Goal: Task Accomplishment & Management: Use online tool/utility

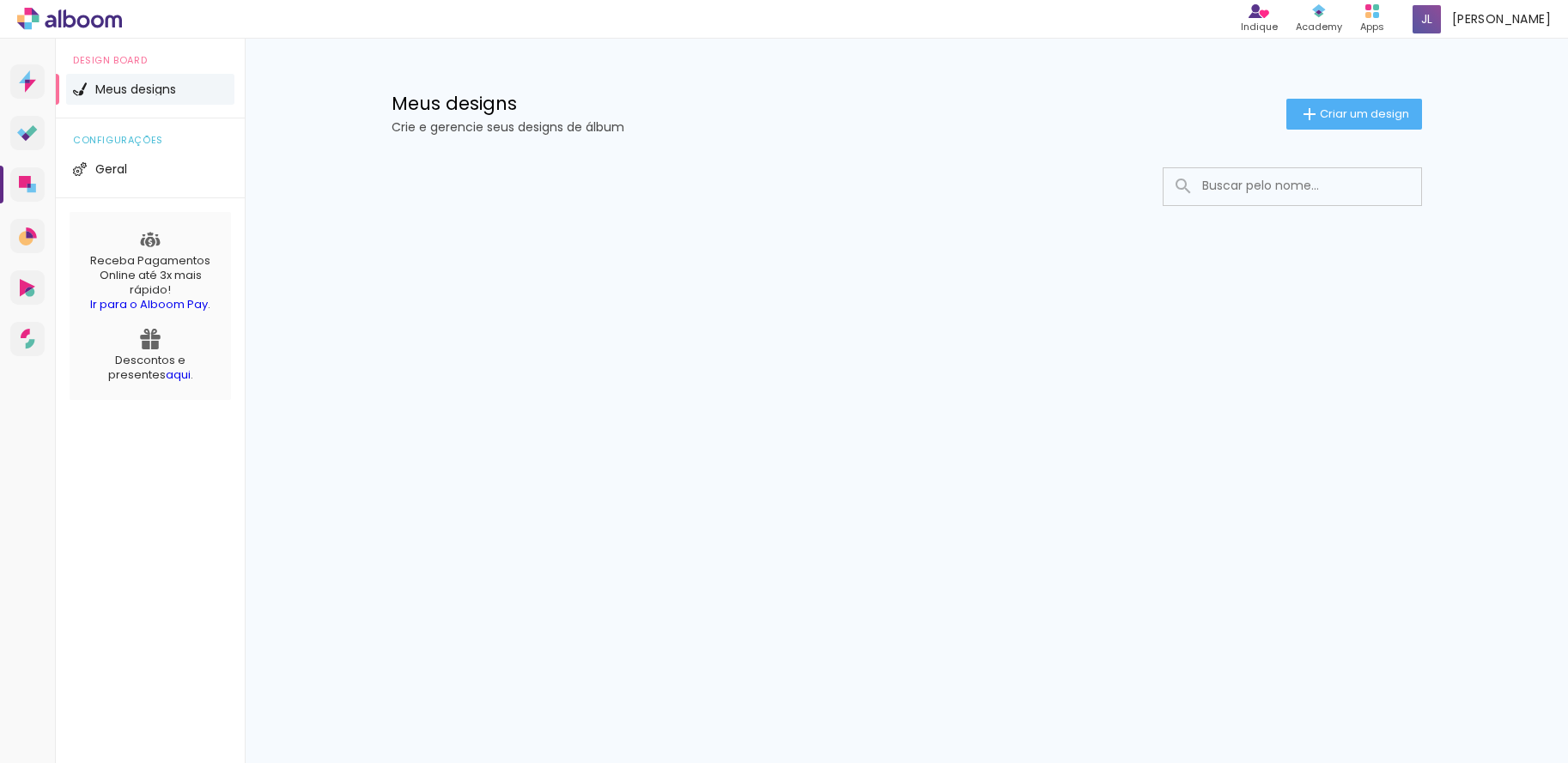
click at [155, 88] on span "Meus designs" at bounding box center [136, 89] width 80 height 12
click at [1307, 110] on iron-icon at bounding box center [1310, 115] width 21 height 21
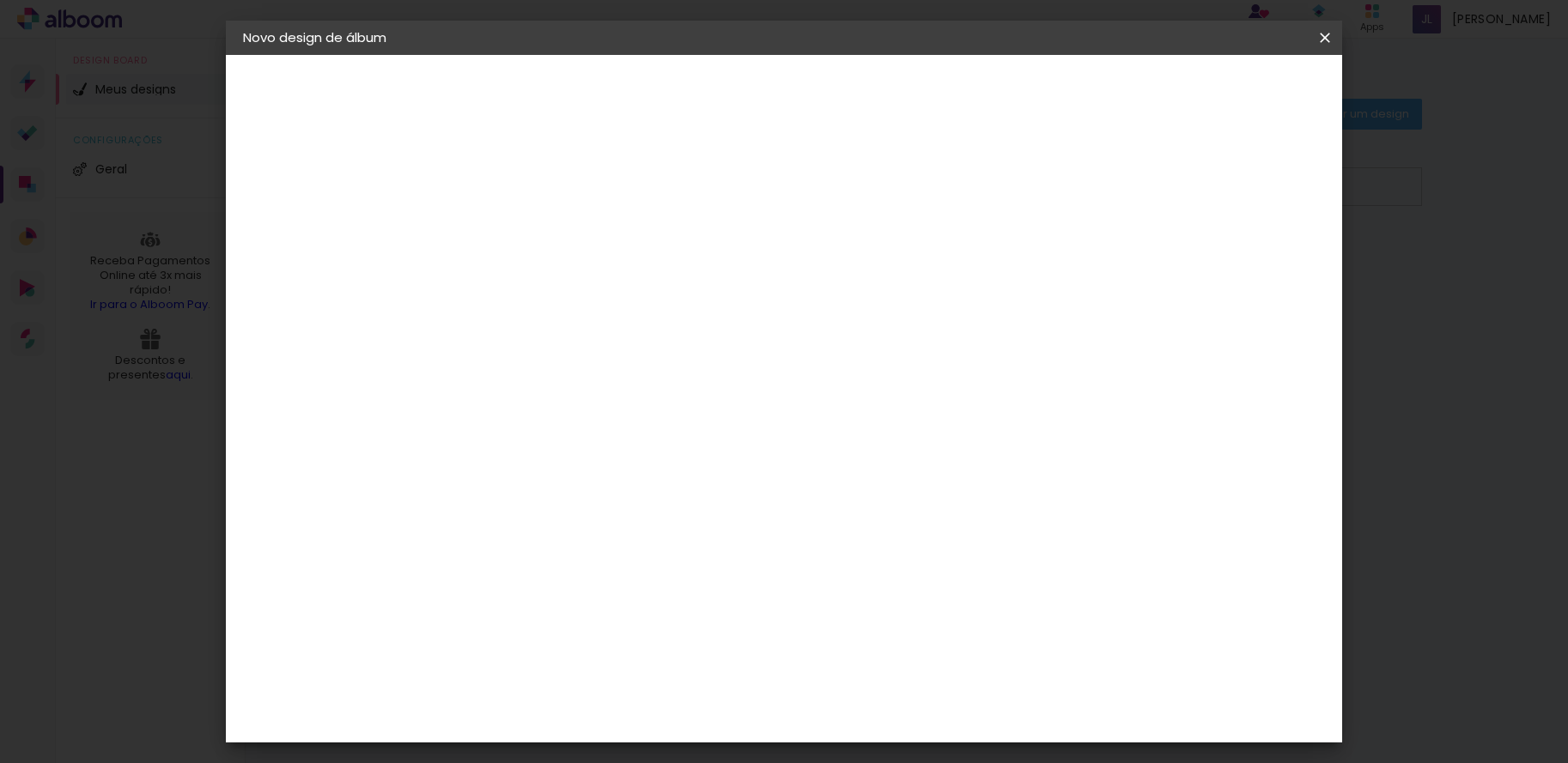
click at [524, 230] on input at bounding box center [524, 230] width 0 height 26
type input "teste"
type paper-input "teste"
click at [0, 0] on slot "Avançar" at bounding box center [0, 0] width 0 height 0
click at [533, 444] on div "Ágata" at bounding box center [533, 452] width 41 height 14
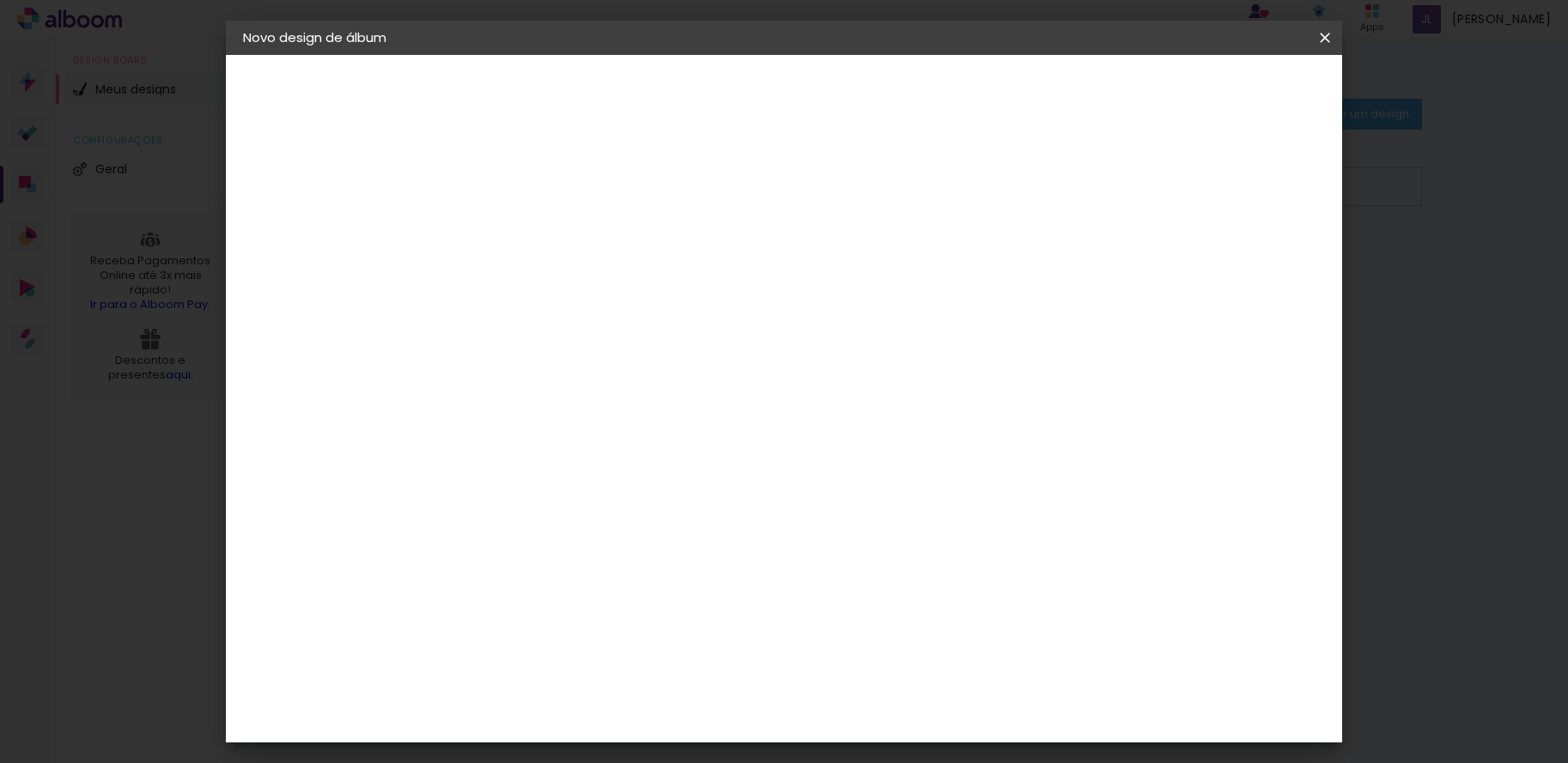
click at [570, 324] on input at bounding box center [568, 326] width 173 height 22
type input "Teste"
type paper-input "Teste"
click at [791, 351] on div "Sugerir uma encadernadora" at bounding box center [738, 358] width 107 height 27
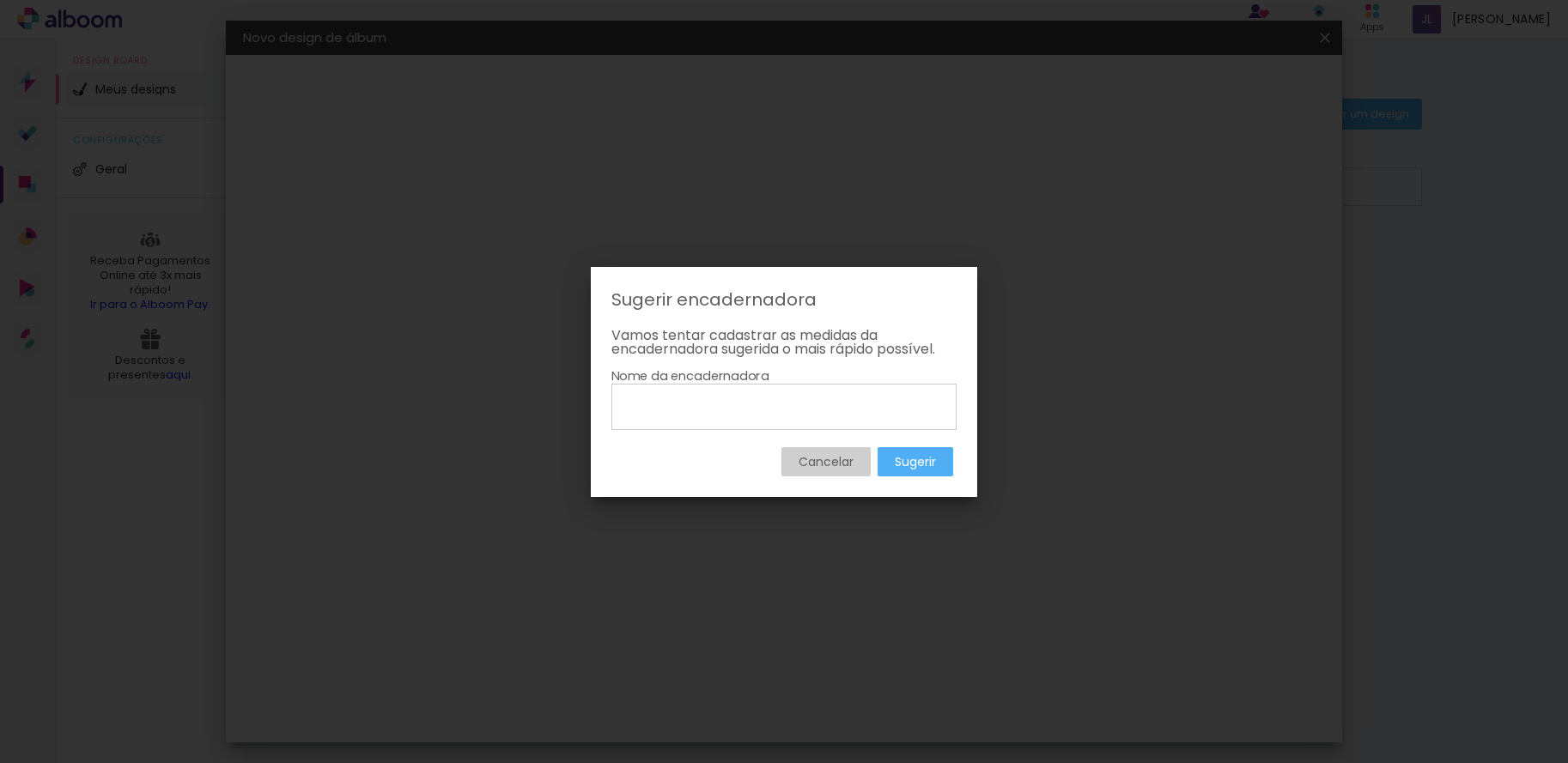
click at [0, 0] on slot "Cancelar" at bounding box center [0, 0] width 0 height 0
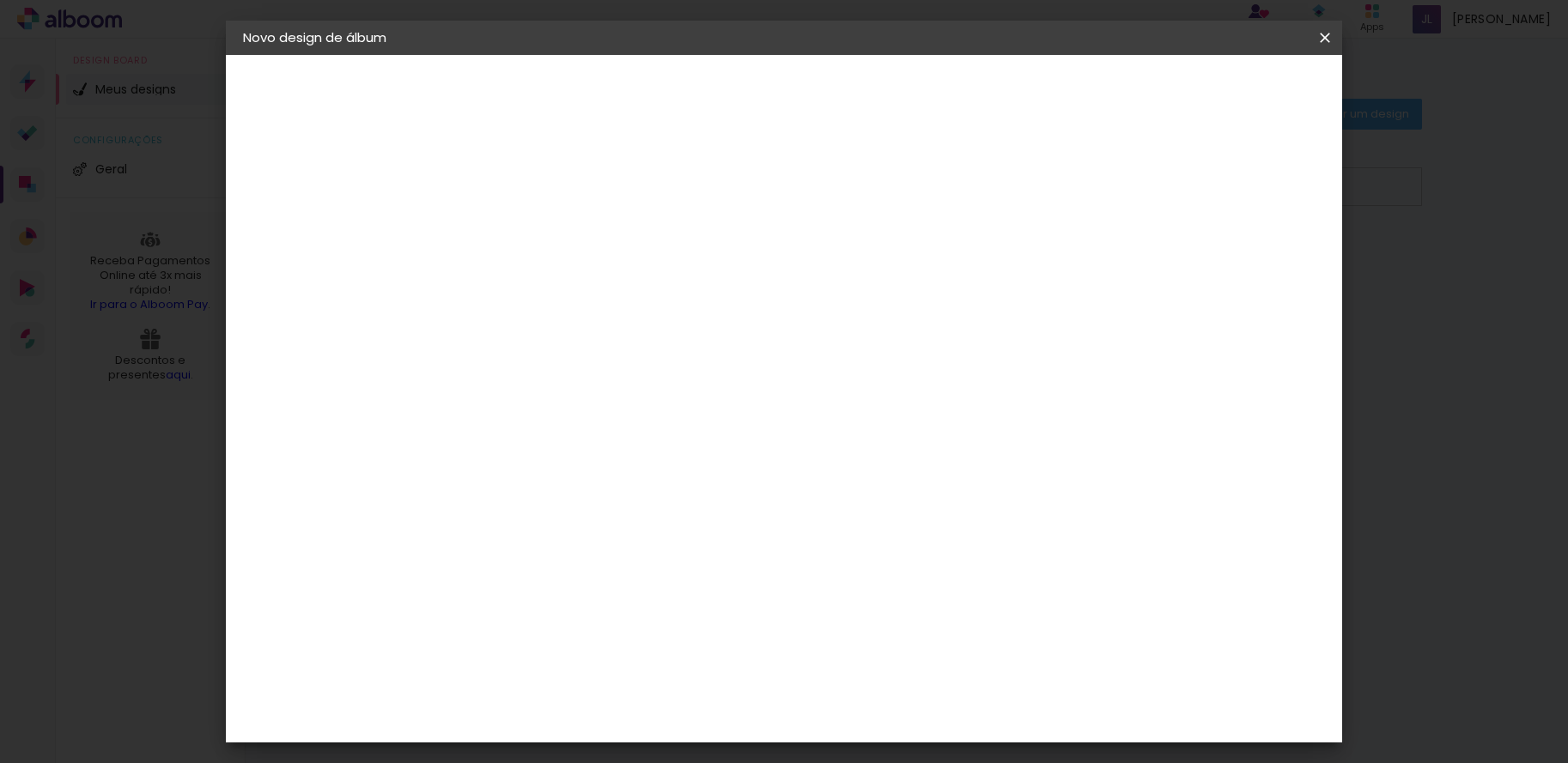
click at [339, 213] on iron-pages "Fornecedor Escolhendo fornecedor... Ágata" at bounding box center [337, 212] width 188 height 34
click at [707, 96] on paper-button "Voltar" at bounding box center [671, 90] width 69 height 29
click at [0, 0] on slot "Avançar" at bounding box center [0, 0] width 0 height 0
click at [0, 0] on slot "Tamanho Livre" at bounding box center [0, 0] width 0 height 0
click at [546, 330] on input "Teste" at bounding box center [550, 326] width 139 height 22
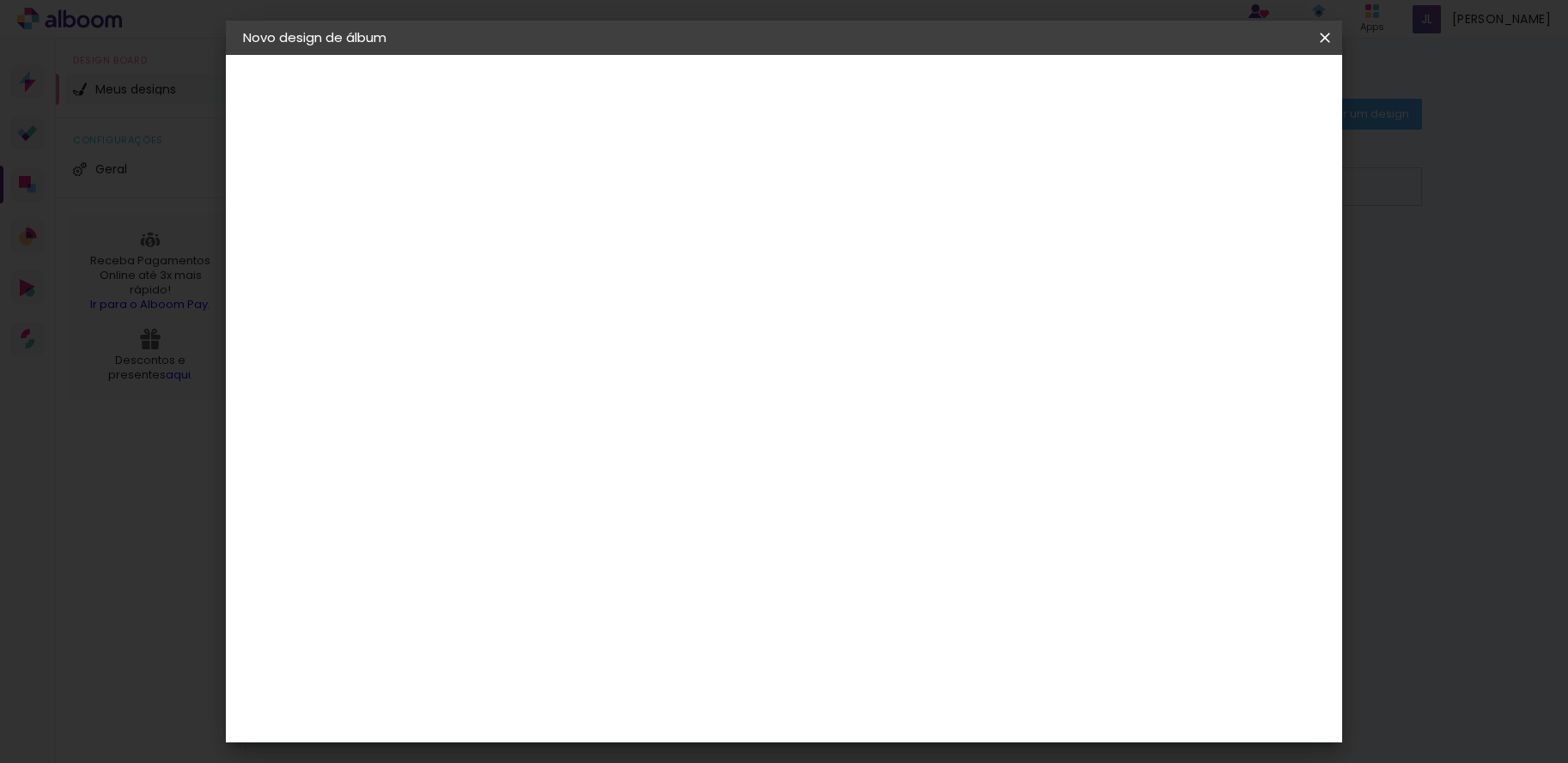
click at [791, 353] on div "Sugerir uma encadernadora" at bounding box center [738, 358] width 107 height 27
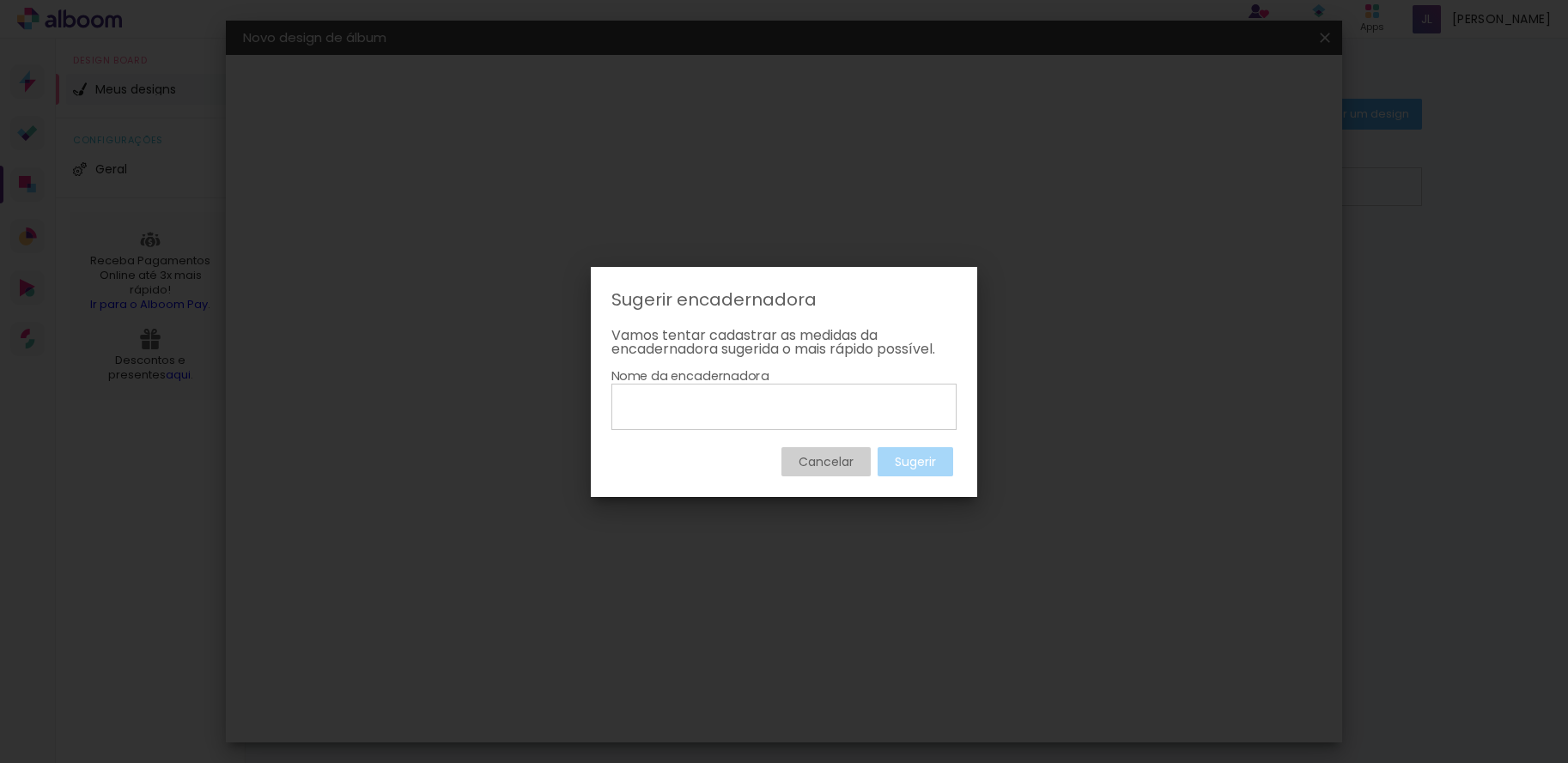
click at [682, 408] on input at bounding box center [784, 406] width 333 height 29
type input "encarte"
type paper-input "encarte"
click at [921, 471] on paper-button "Sugerir" at bounding box center [915, 461] width 75 height 29
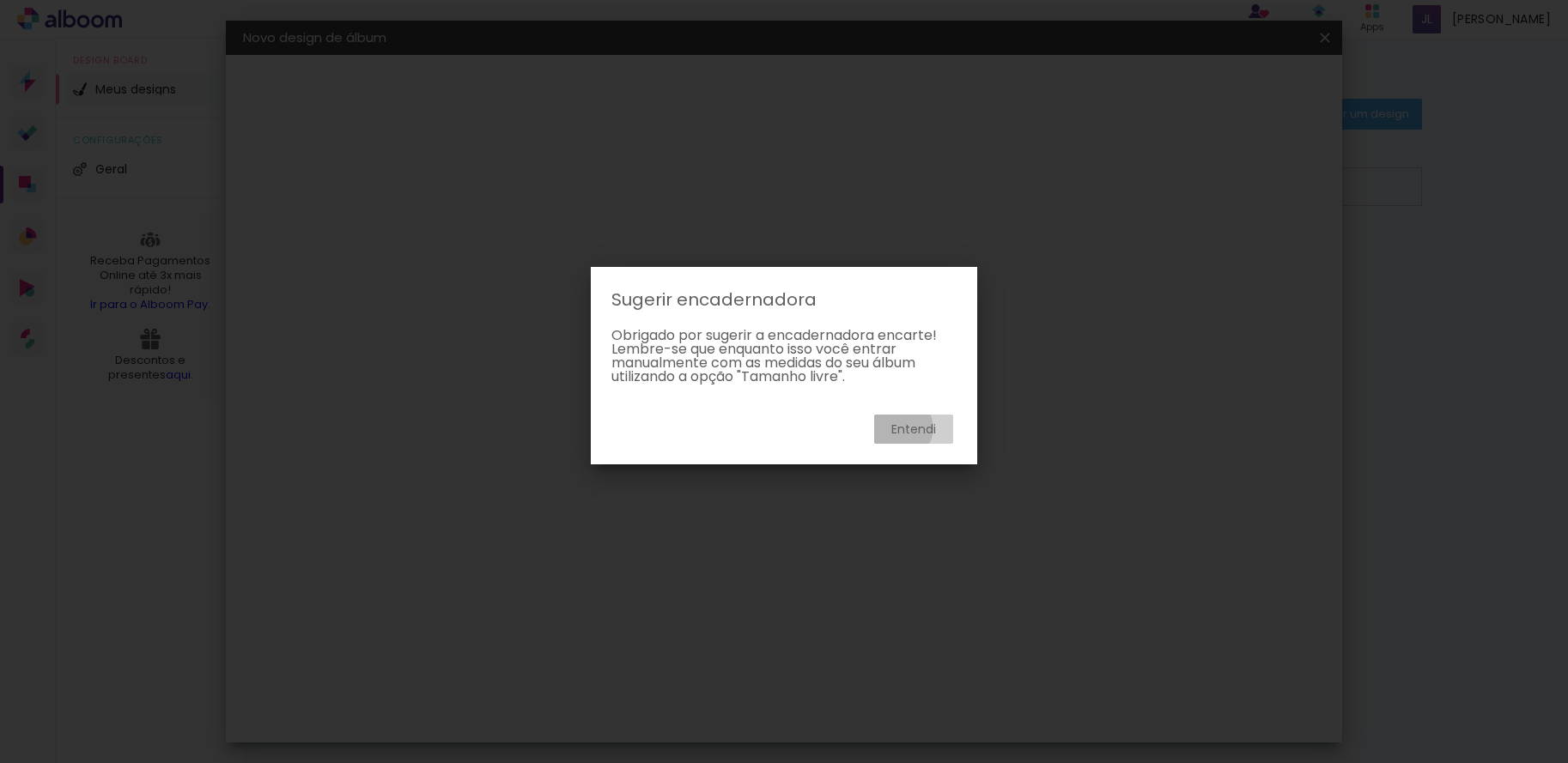
click at [0, 0] on slot "Entendi" at bounding box center [0, 0] width 0 height 0
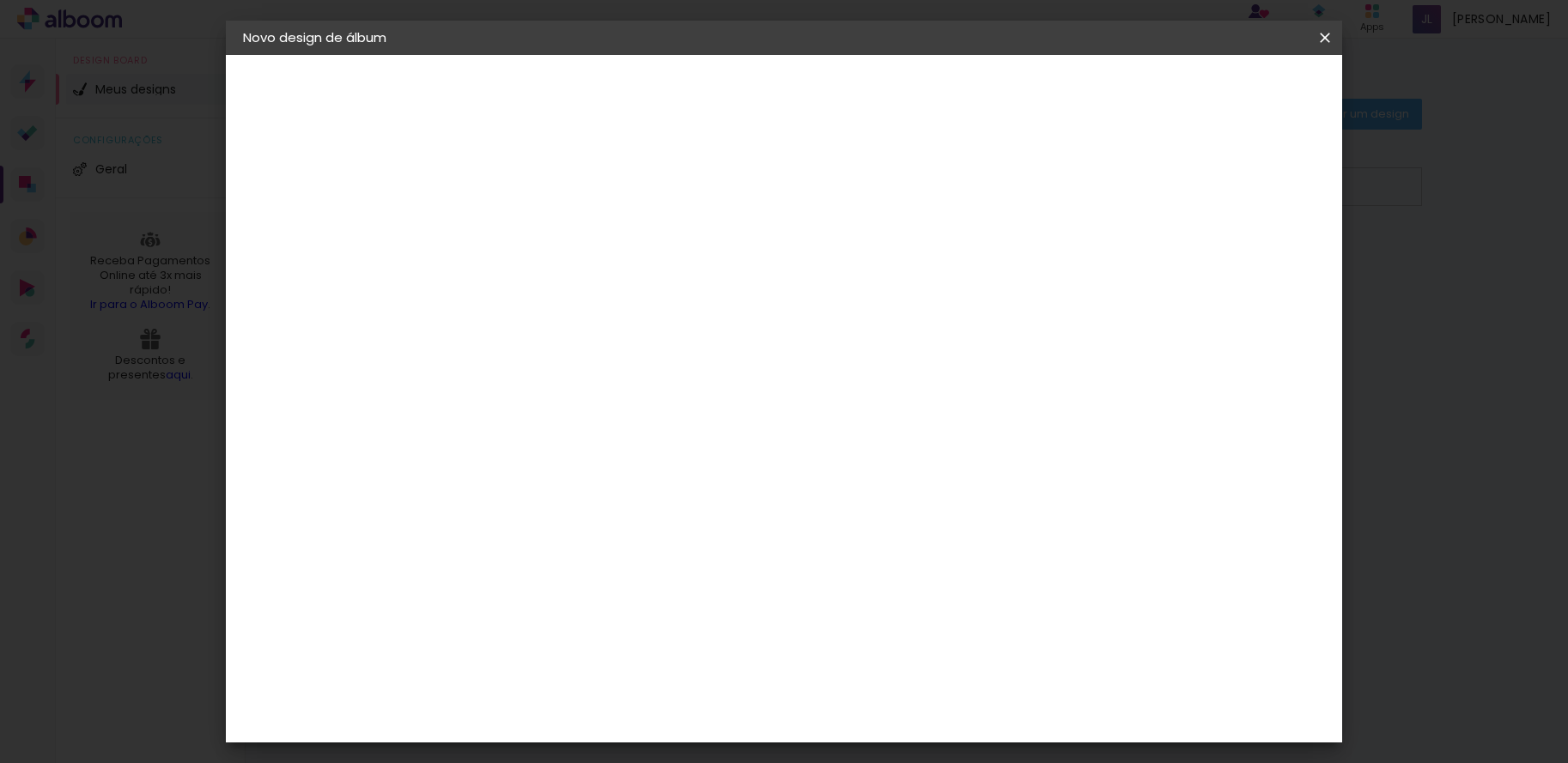
click at [0, 0] on slot "Avançar" at bounding box center [0, 0] width 0 height 0
click at [1200, 196] on div "Mostrar sangria" at bounding box center [1189, 198] width 115 height 22
type paper-checkbox "on"
click at [1218, 94] on span "Iniciar design" at bounding box center [1178, 91] width 78 height 12
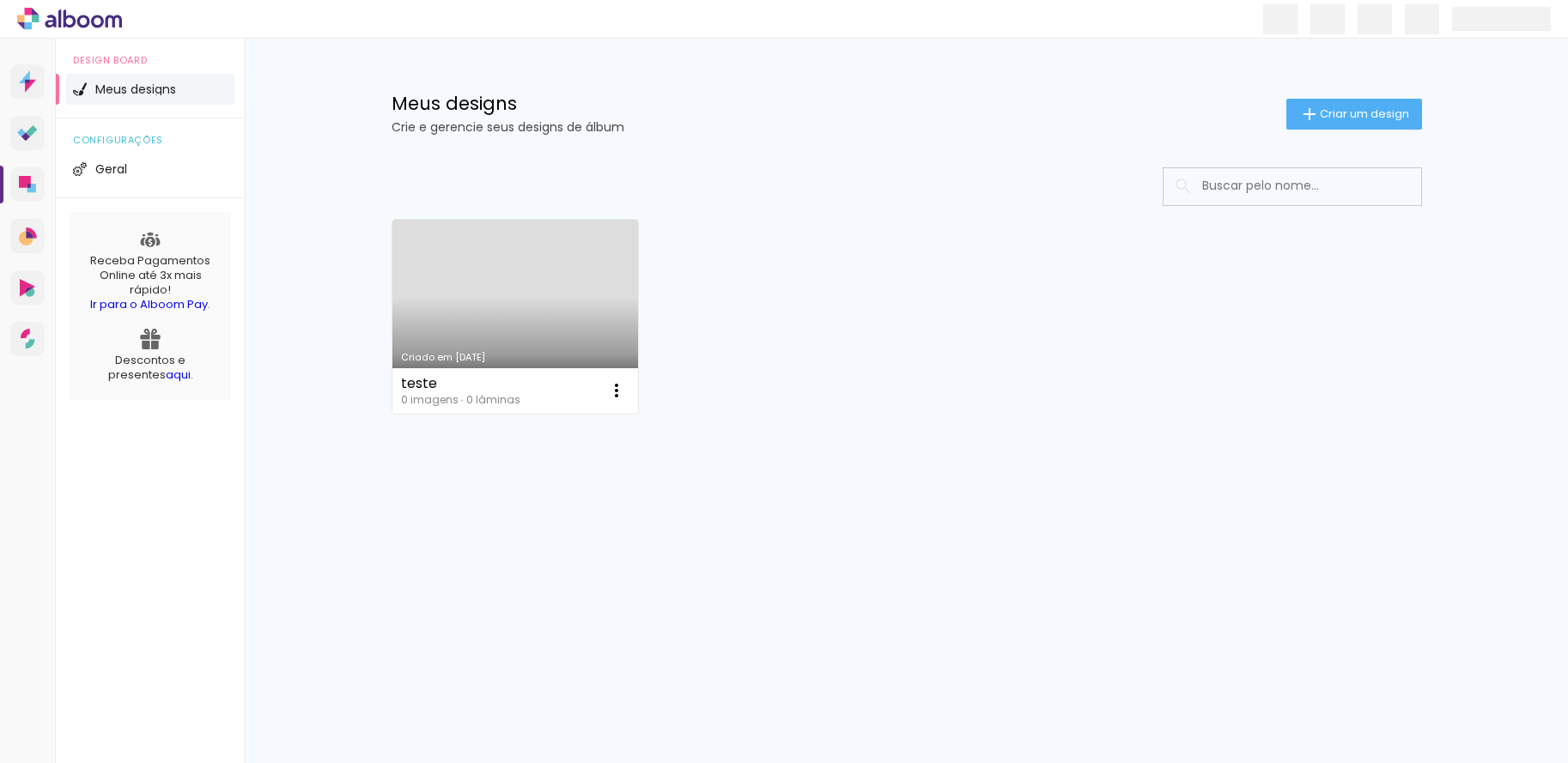
click at [563, 311] on link "Criado em [DATE]" at bounding box center [516, 317] width 247 height 194
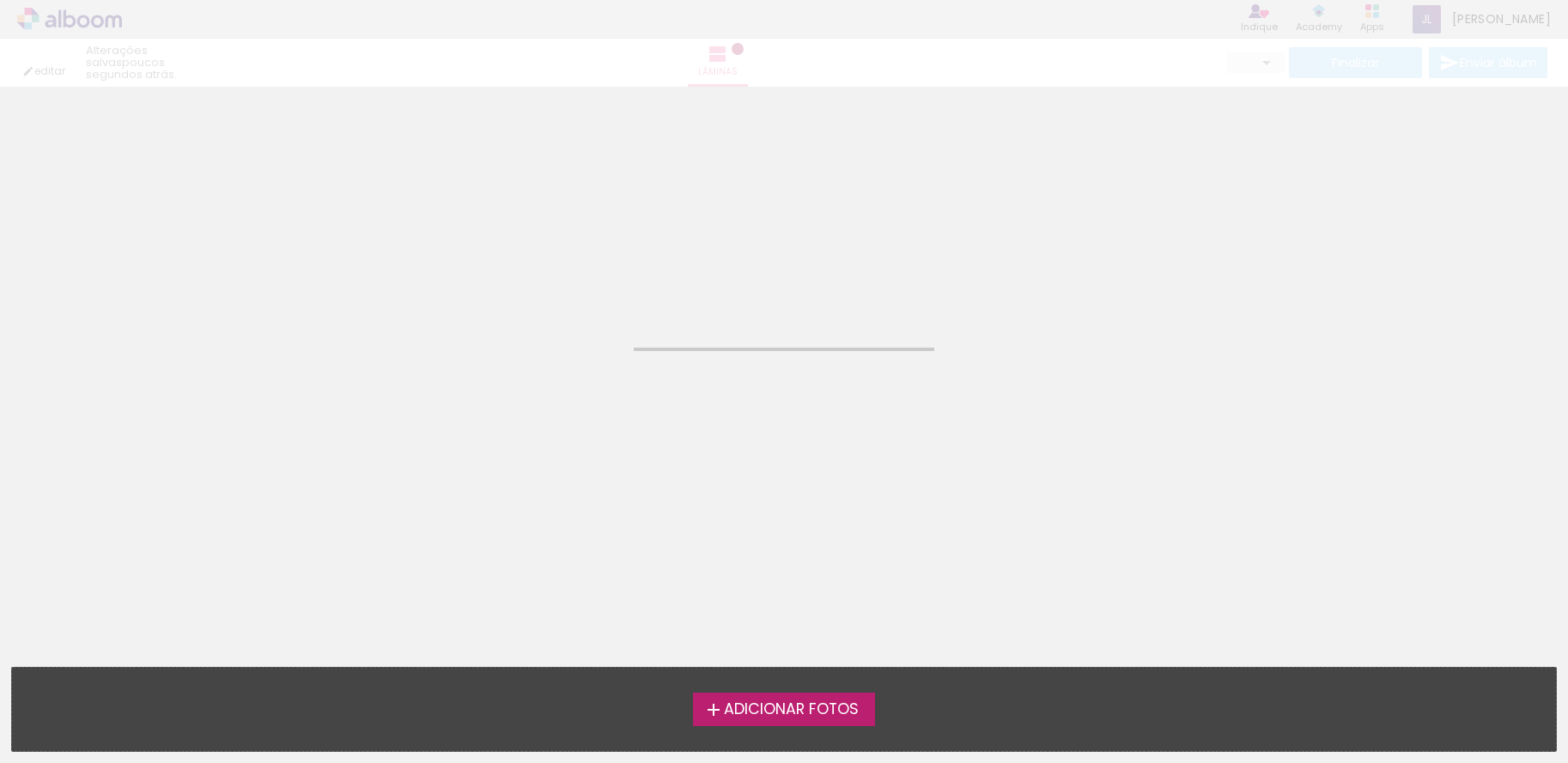
click at [563, 311] on neon-animated-pages "Confirmar Cancelar" at bounding box center [784, 424] width 1568 height 676
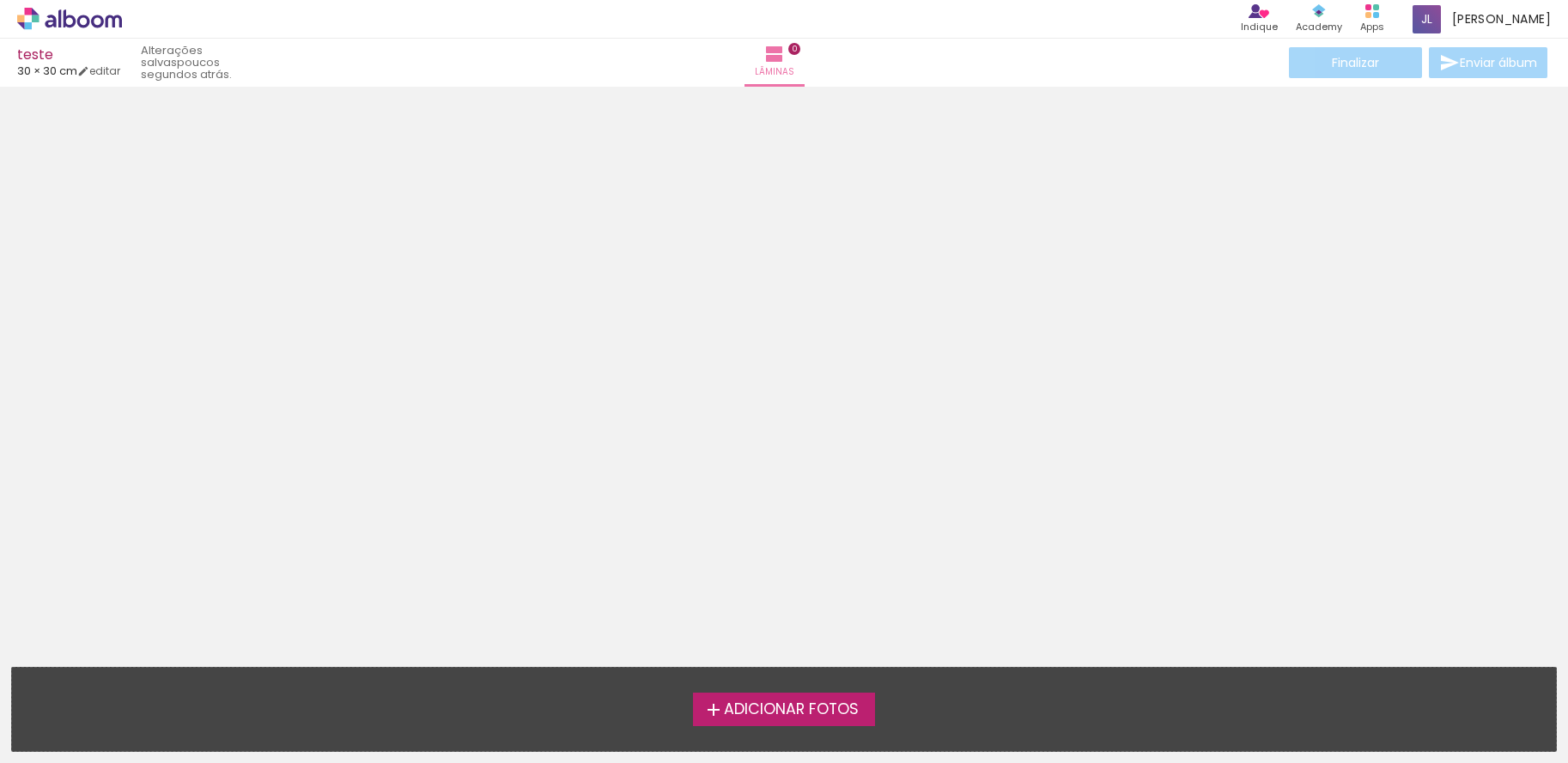
click at [742, 710] on span "Adicionar Fotos" at bounding box center [791, 710] width 135 height 16
click at [0, 0] on input "file" at bounding box center [0, 0] width 0 height 0
click at [754, 712] on span "Adicionar Fotos" at bounding box center [791, 710] width 135 height 16
click at [0, 0] on input "file" at bounding box center [0, 0] width 0 height 0
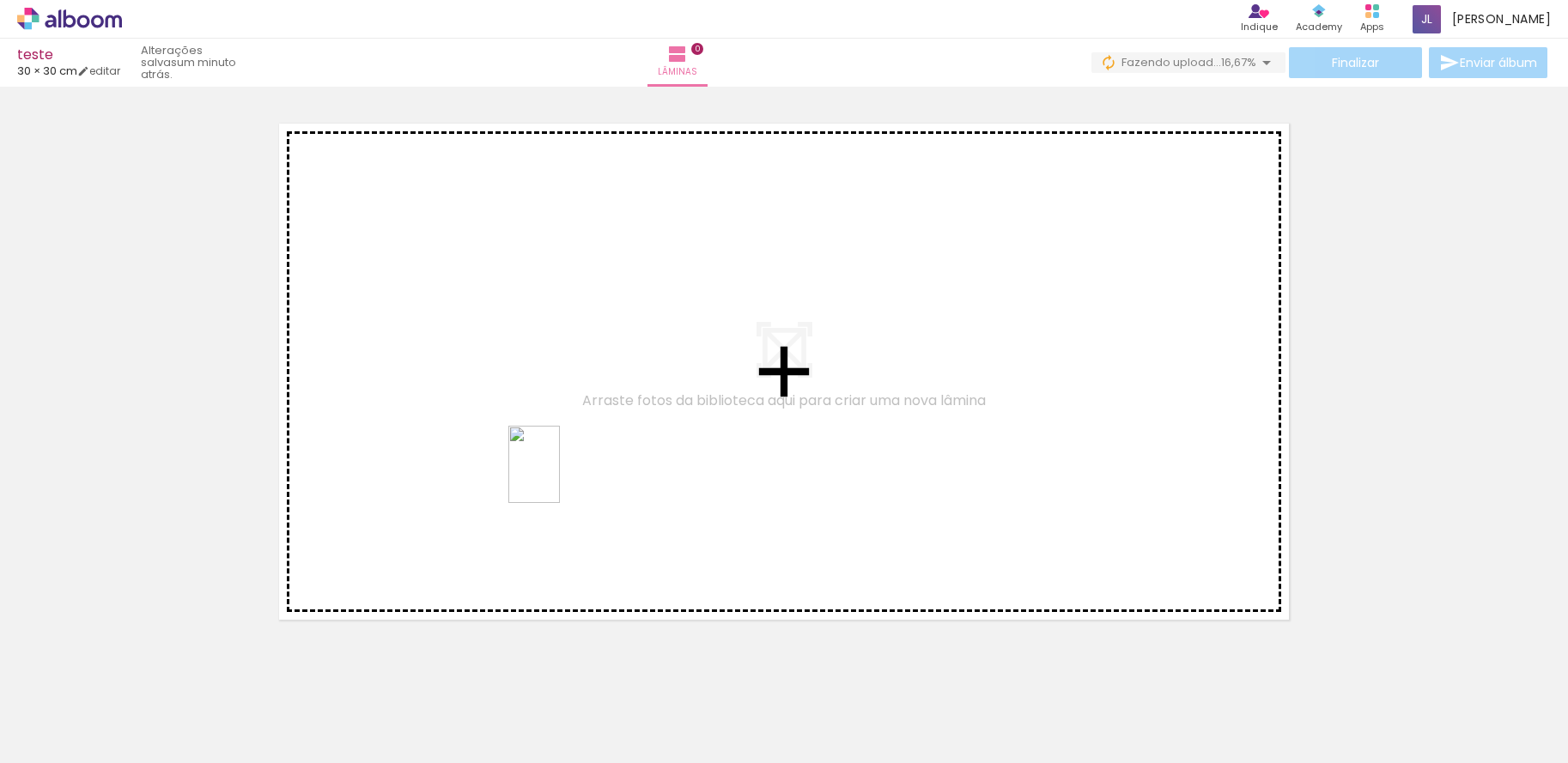
drag, startPoint x: 278, startPoint y: 707, endPoint x: 564, endPoint y: 475, distance: 368.3
click at [564, 475] on quentale-workspace at bounding box center [784, 382] width 1568 height 763
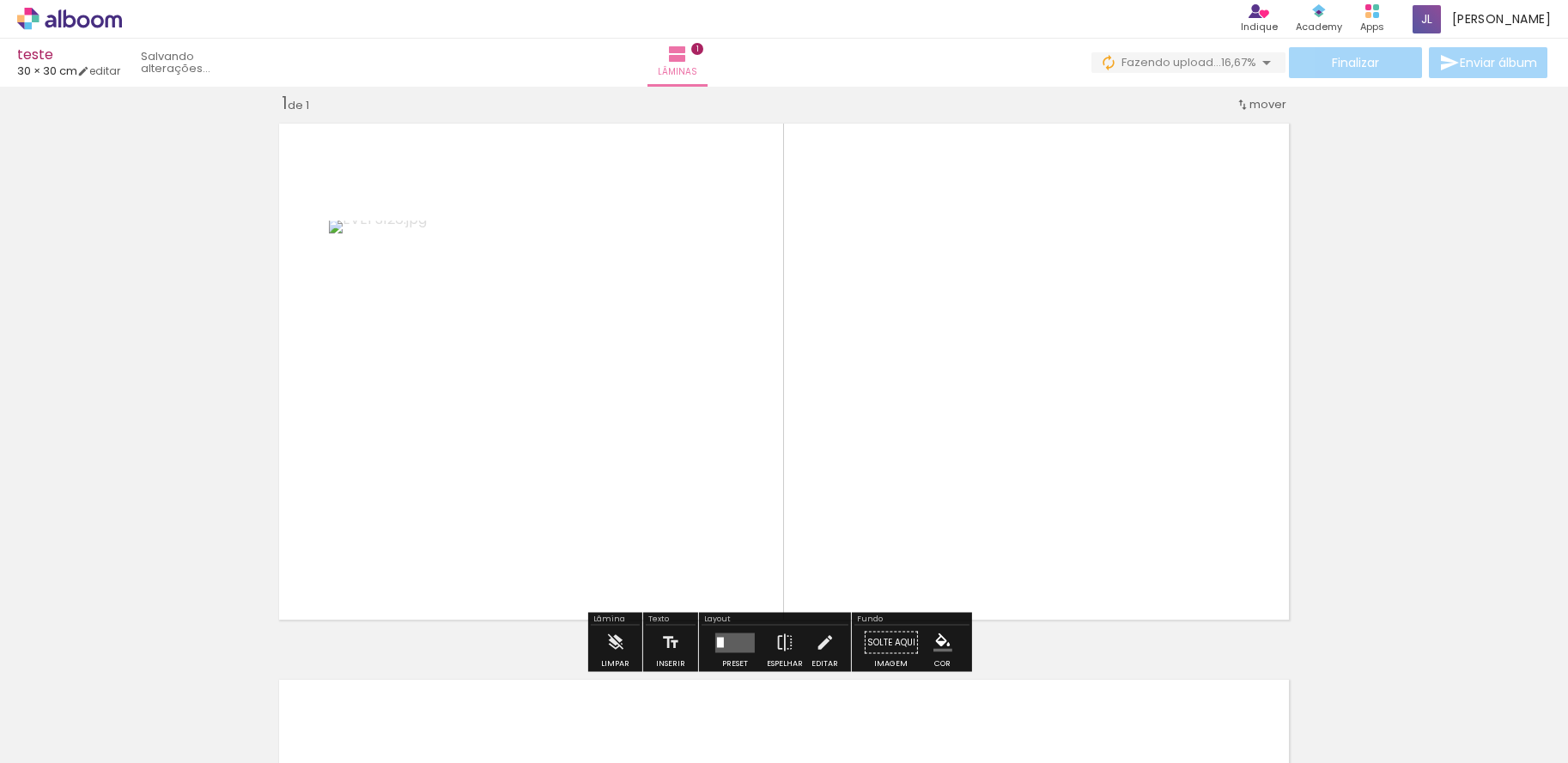
scroll to position [22, 0]
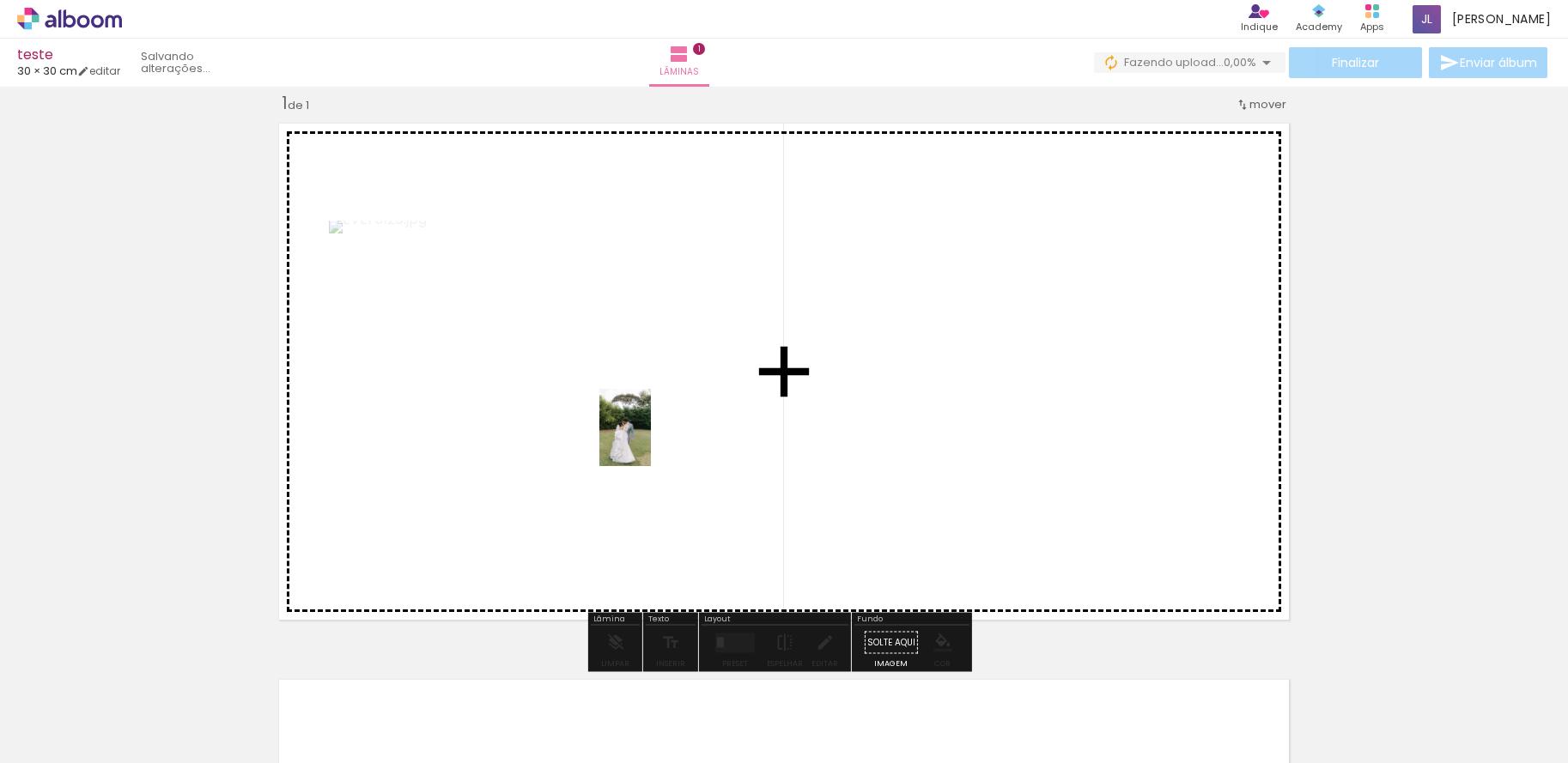
drag, startPoint x: 185, startPoint y: 712, endPoint x: 658, endPoint y: 438, distance: 546.6
click at [658, 438] on quentale-workspace at bounding box center [784, 382] width 1568 height 763
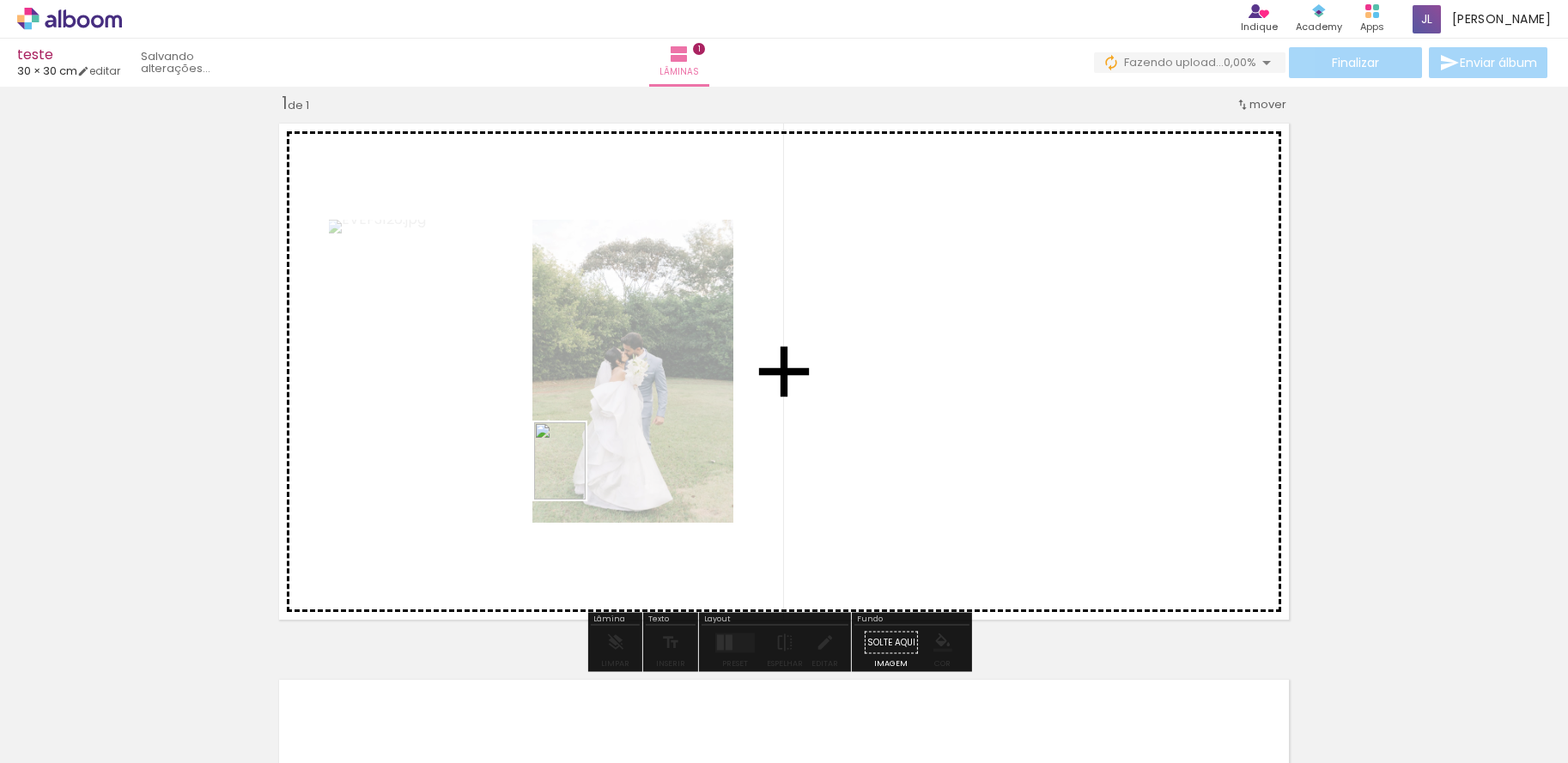
drag, startPoint x: 388, startPoint y: 701, endPoint x: 585, endPoint y: 474, distance: 300.6
click at [585, 474] on quentale-workspace at bounding box center [784, 382] width 1568 height 763
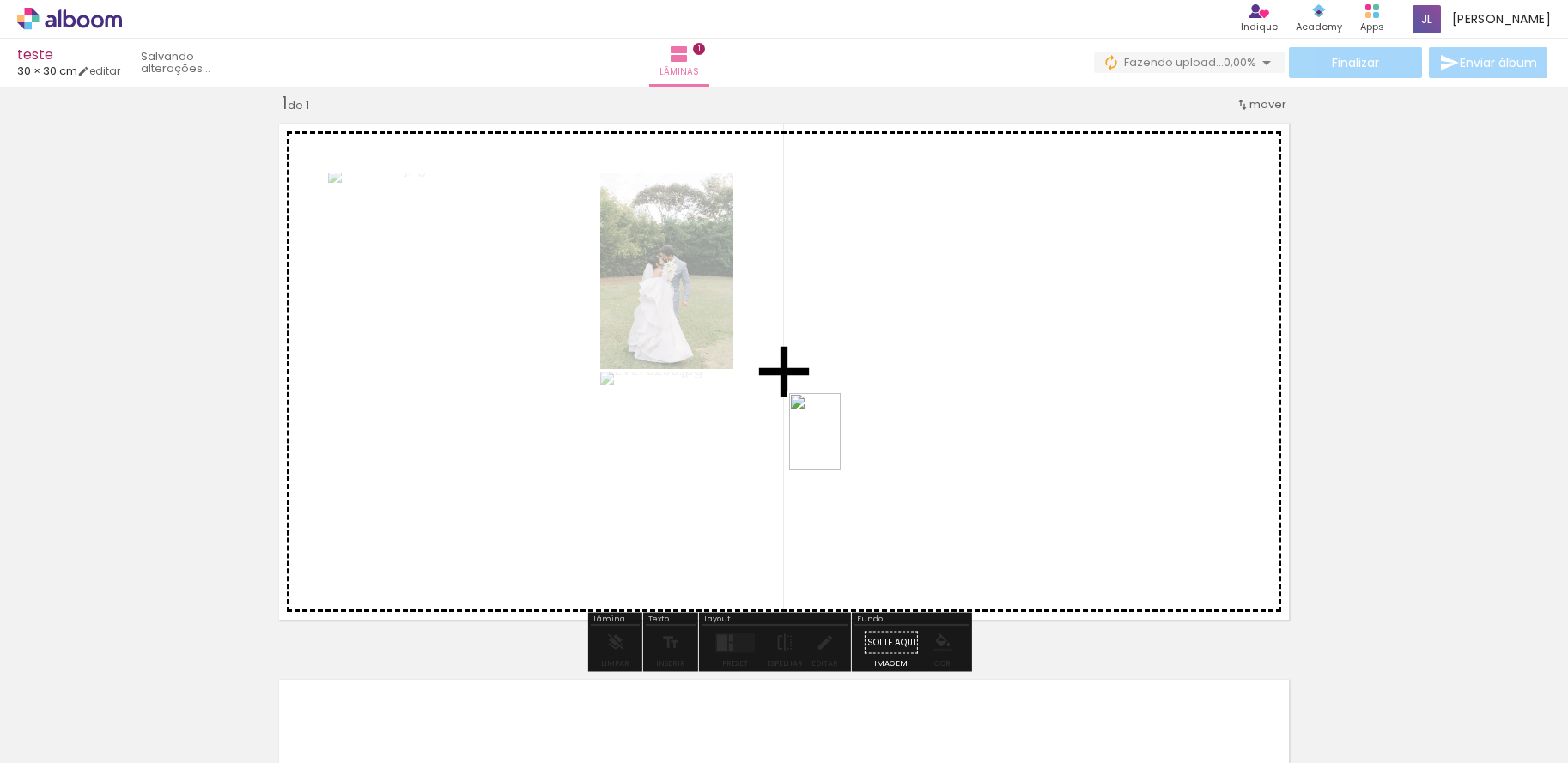
drag, startPoint x: 542, startPoint y: 695, endPoint x: 841, endPoint y: 444, distance: 390.4
click at [841, 444] on quentale-workspace at bounding box center [784, 382] width 1568 height 763
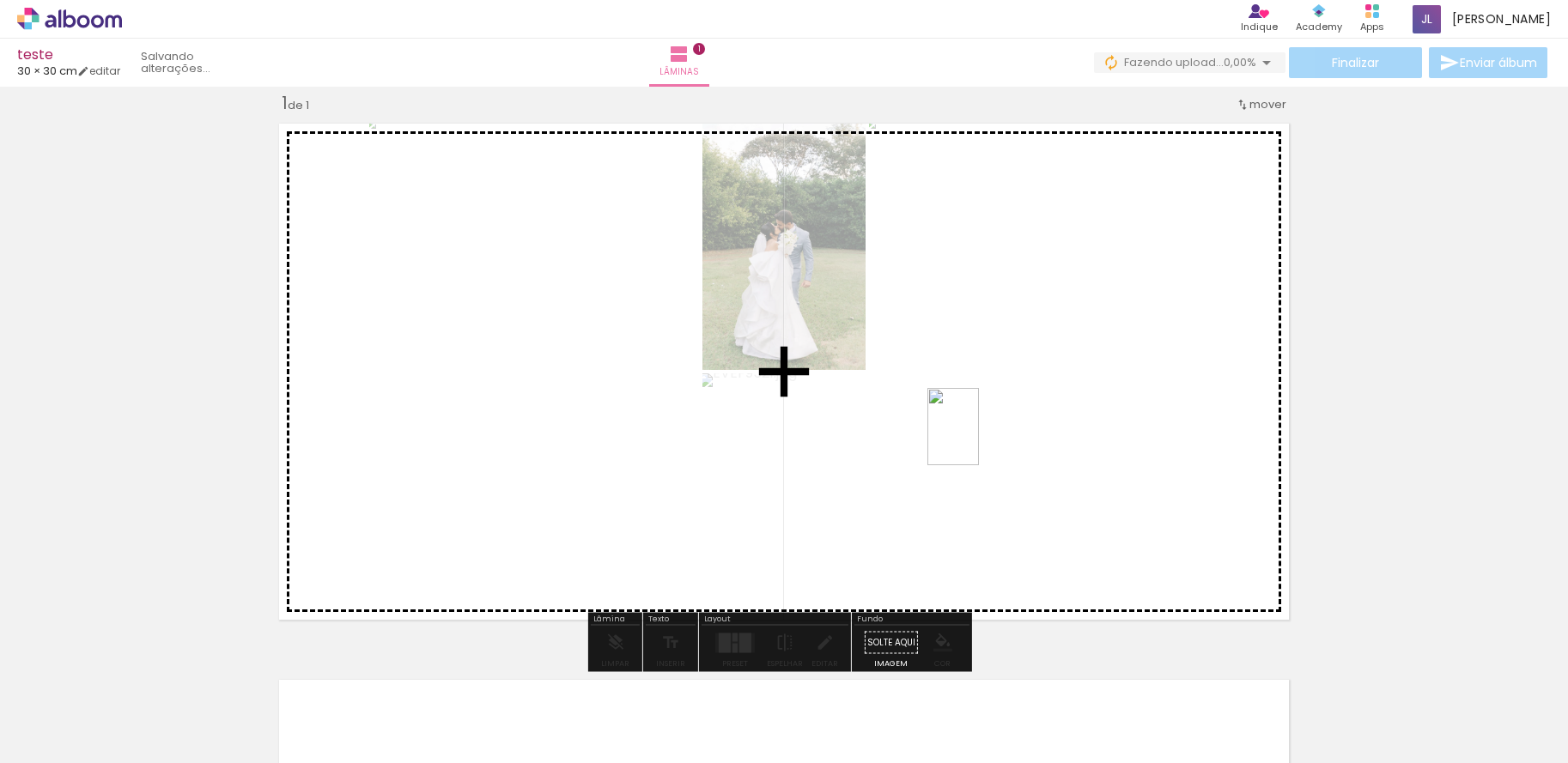
drag, startPoint x: 472, startPoint y: 695, endPoint x: 1011, endPoint y: 425, distance: 602.8
click at [1011, 425] on quentale-workspace at bounding box center [784, 382] width 1568 height 763
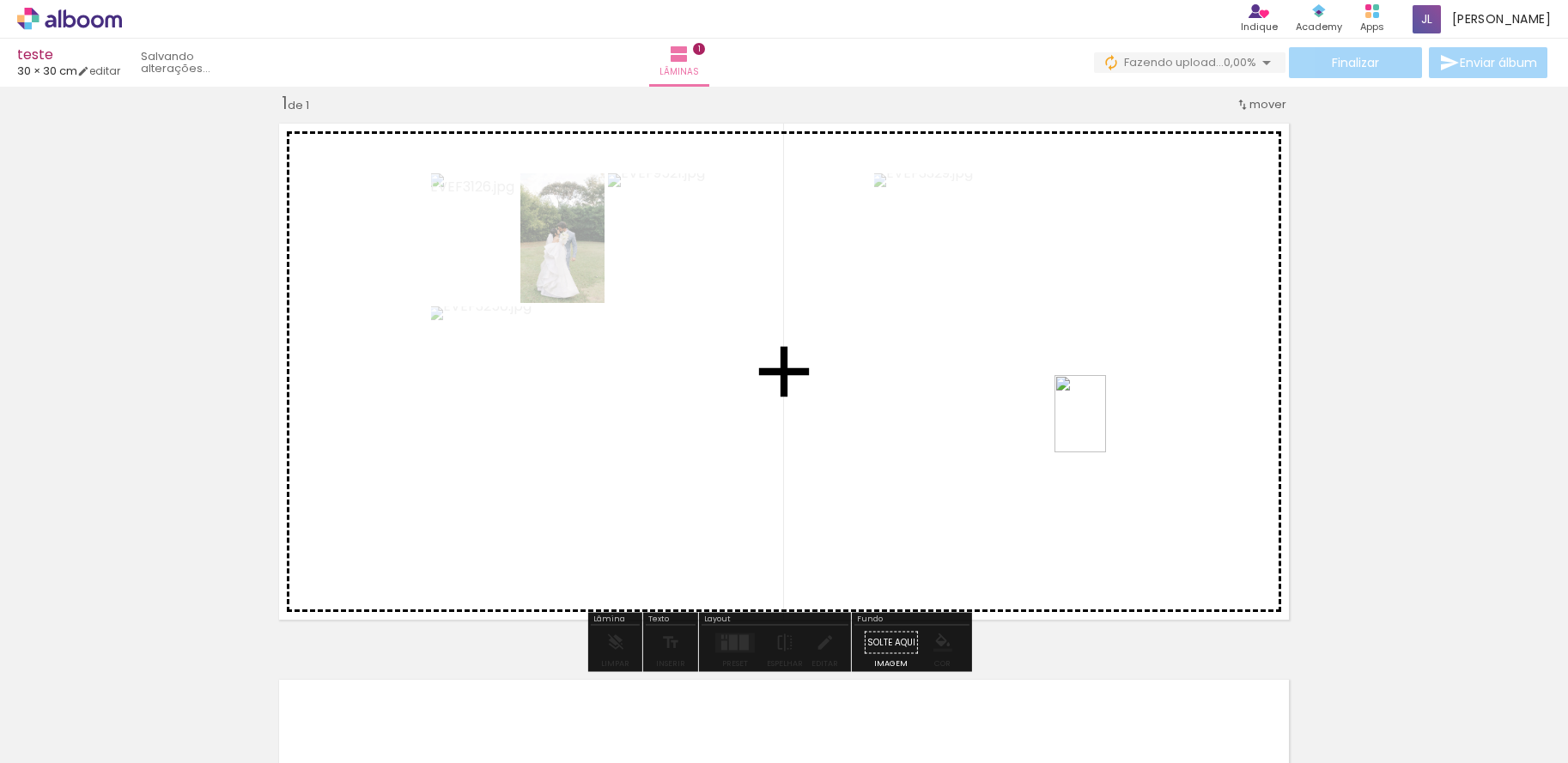
drag, startPoint x: 663, startPoint y: 706, endPoint x: 1106, endPoint y: 427, distance: 523.5
click at [1106, 427] on quentale-workspace at bounding box center [784, 382] width 1568 height 763
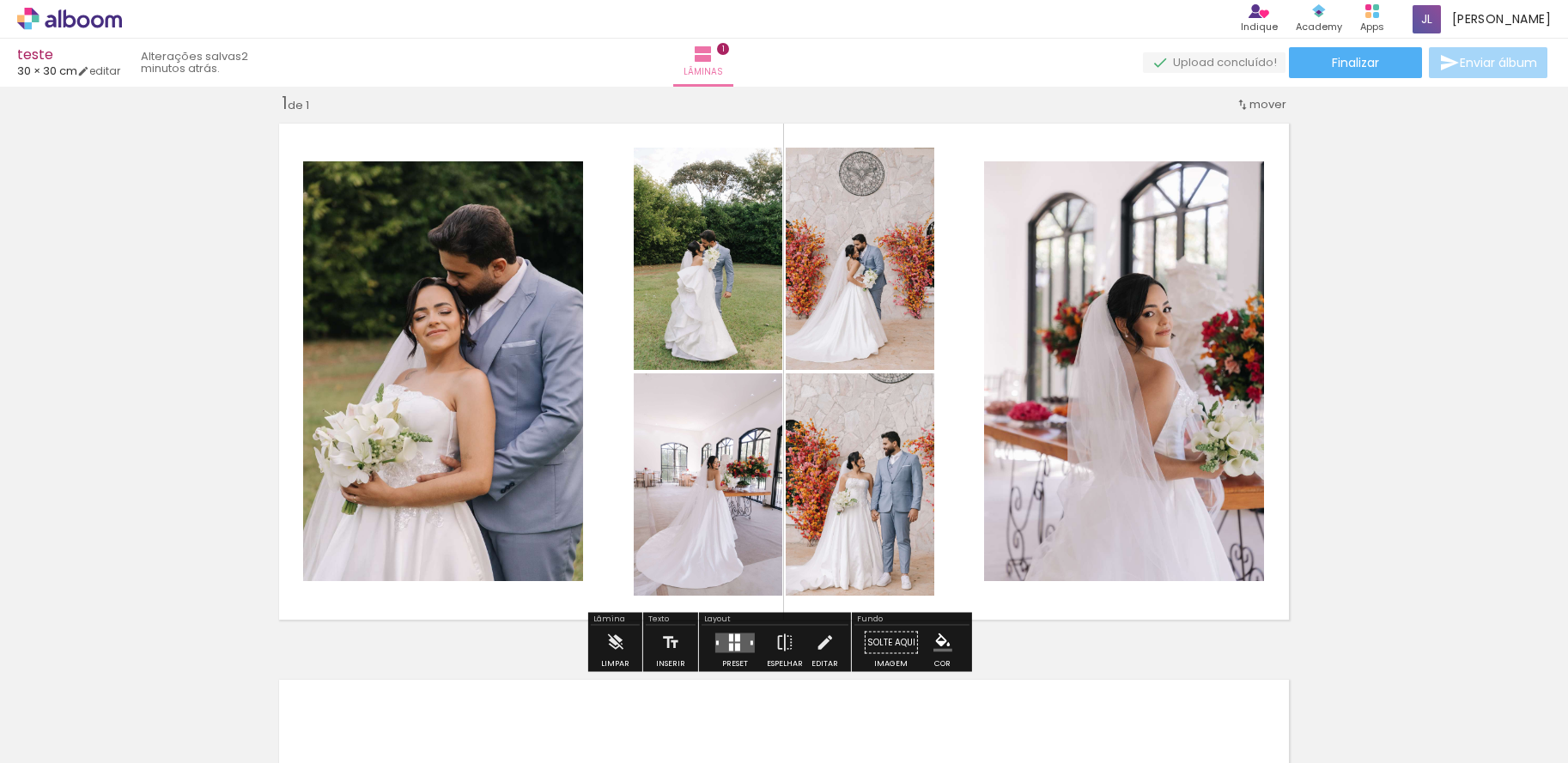
click at [0, 0] on slot "P&B" at bounding box center [0, 0] width 0 height 0
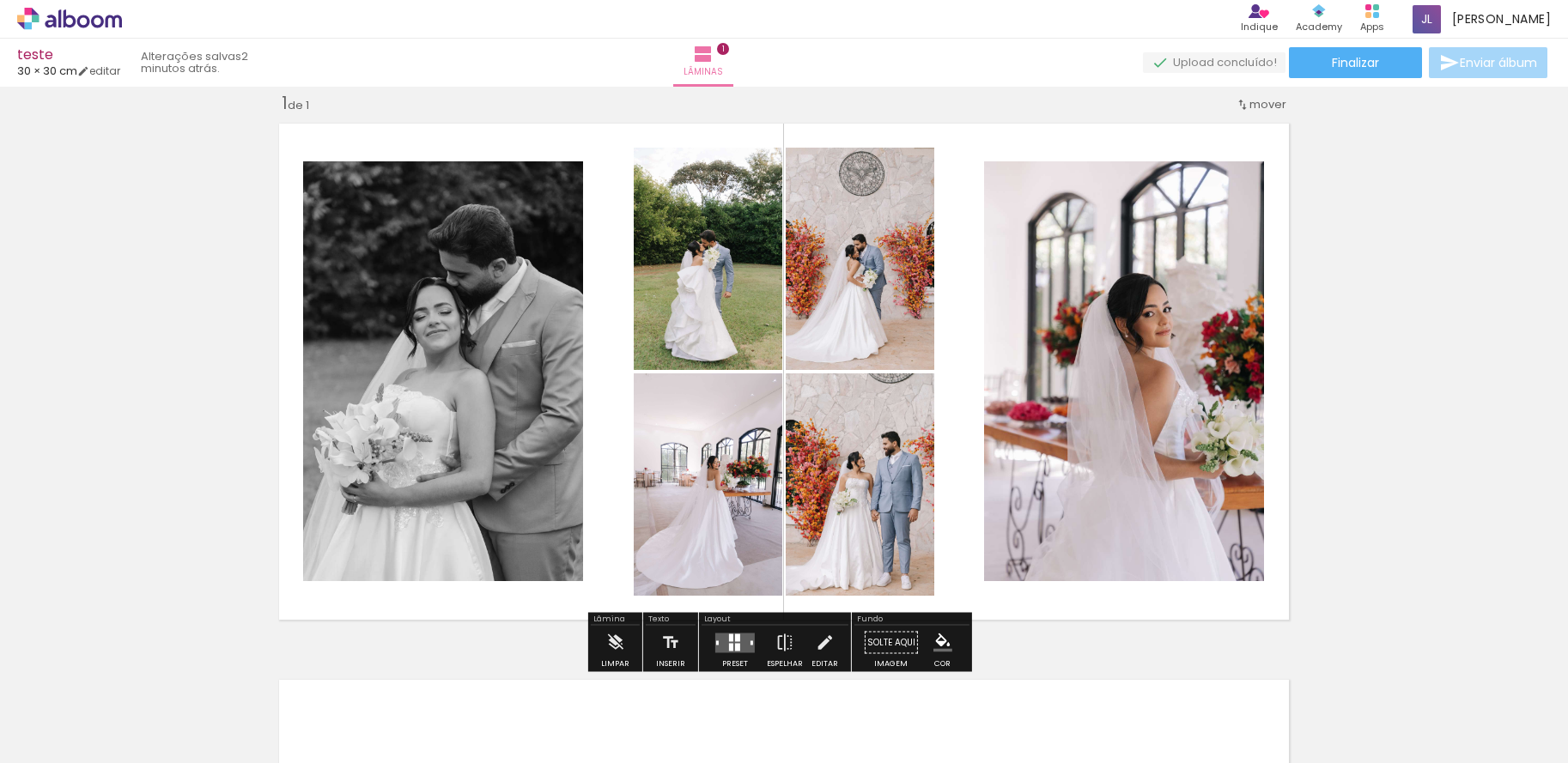
click at [0, 0] on slot "P&B" at bounding box center [0, 0] width 0 height 0
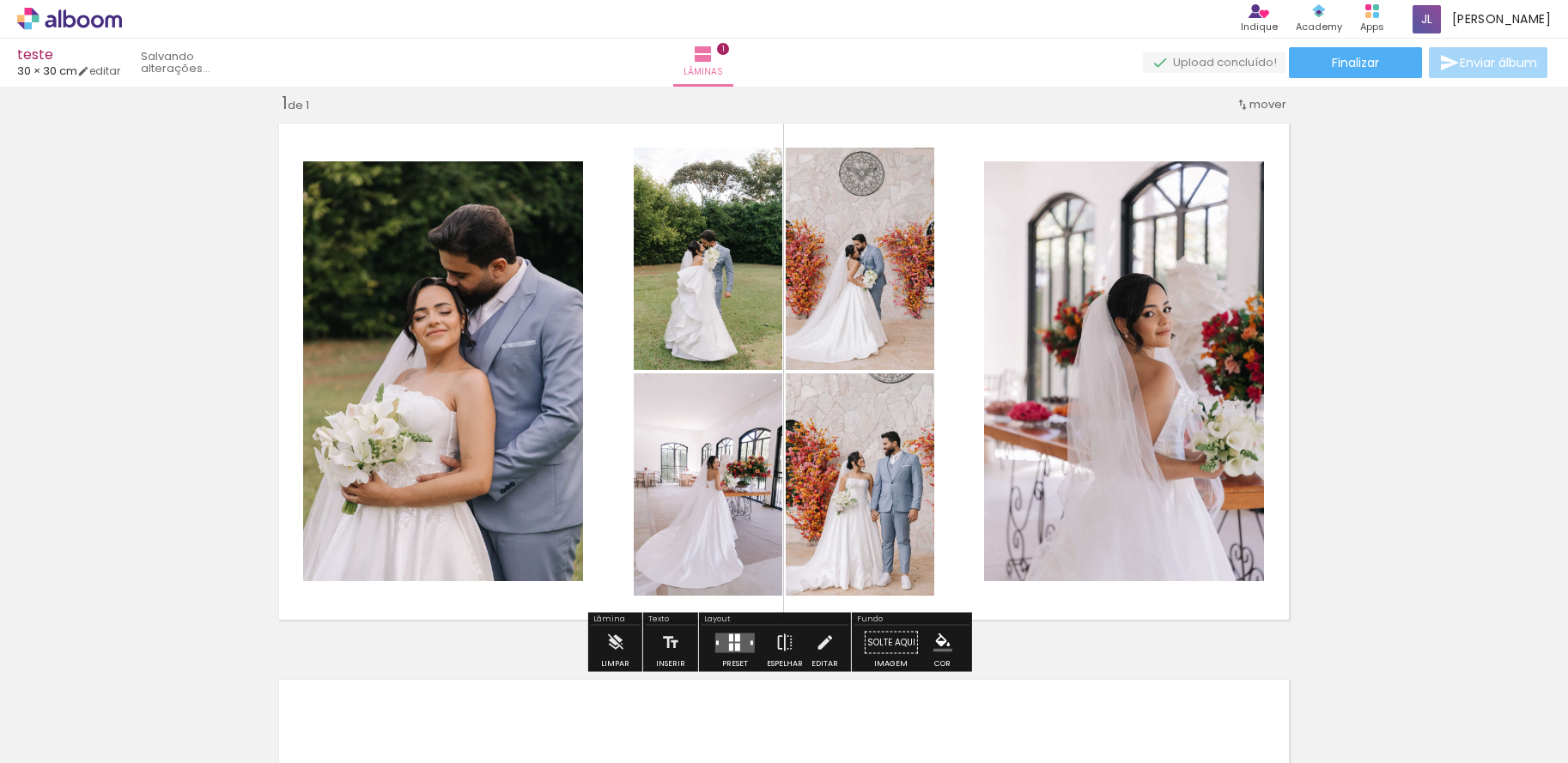
click at [0, 0] on slot "P&B" at bounding box center [0, 0] width 0 height 0
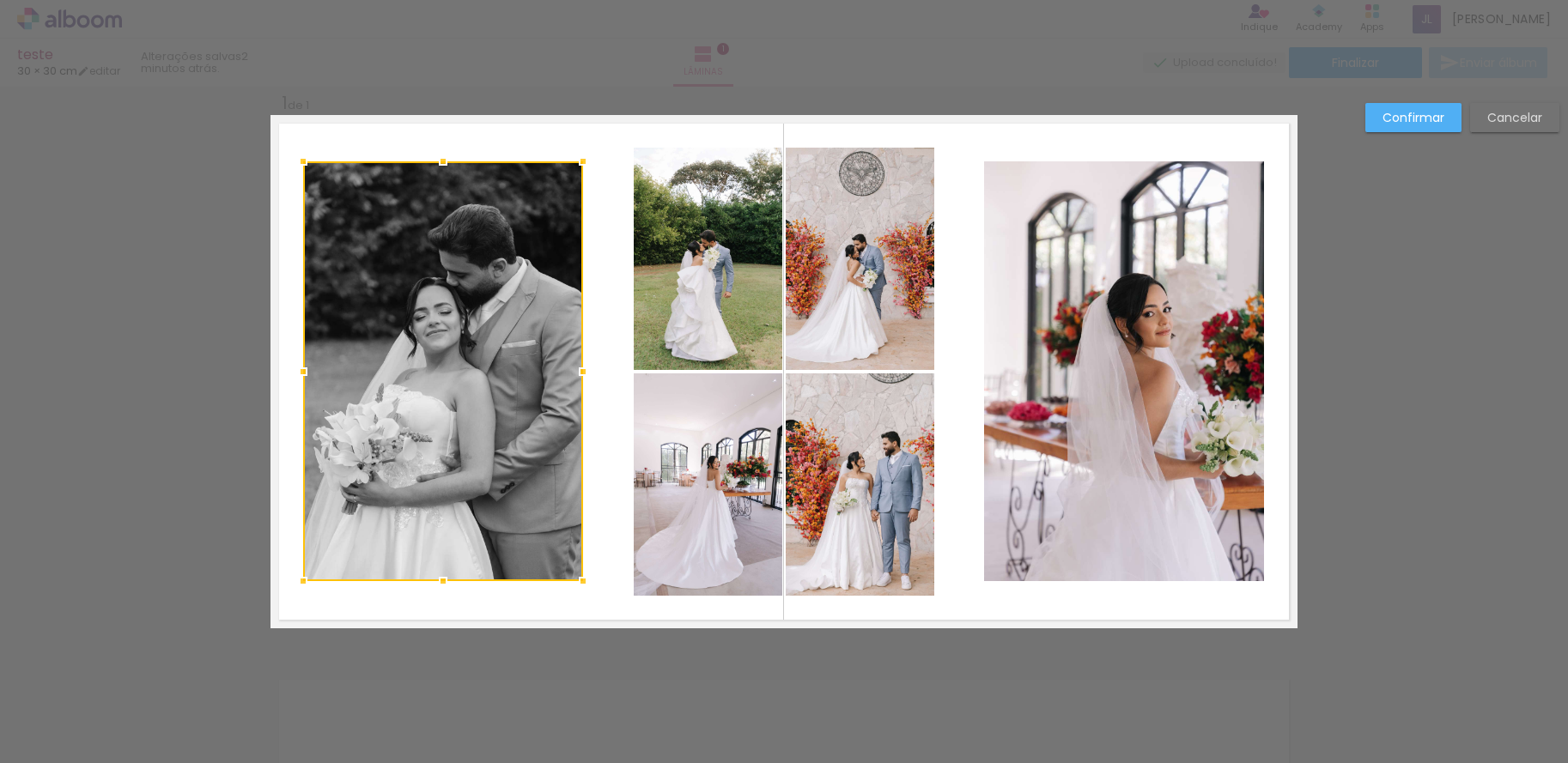
click at [449, 177] on div at bounding box center [443, 161] width 34 height 34
click at [478, 159] on quentale-layouter at bounding box center [784, 372] width 1027 height 514
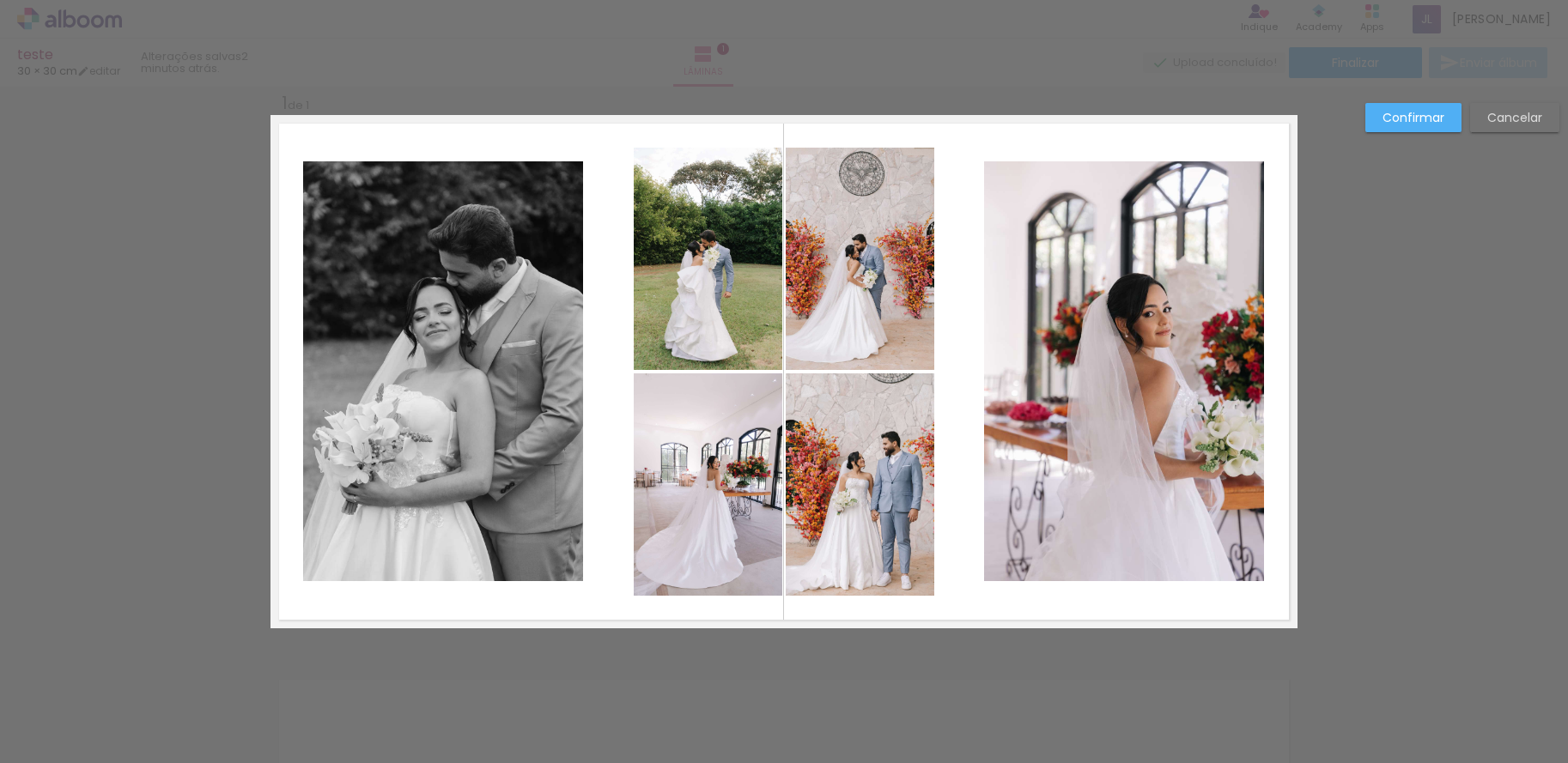
click at [510, 137] on quentale-layouter at bounding box center [784, 372] width 1027 height 514
click at [501, 192] on quentale-photo at bounding box center [443, 372] width 280 height 420
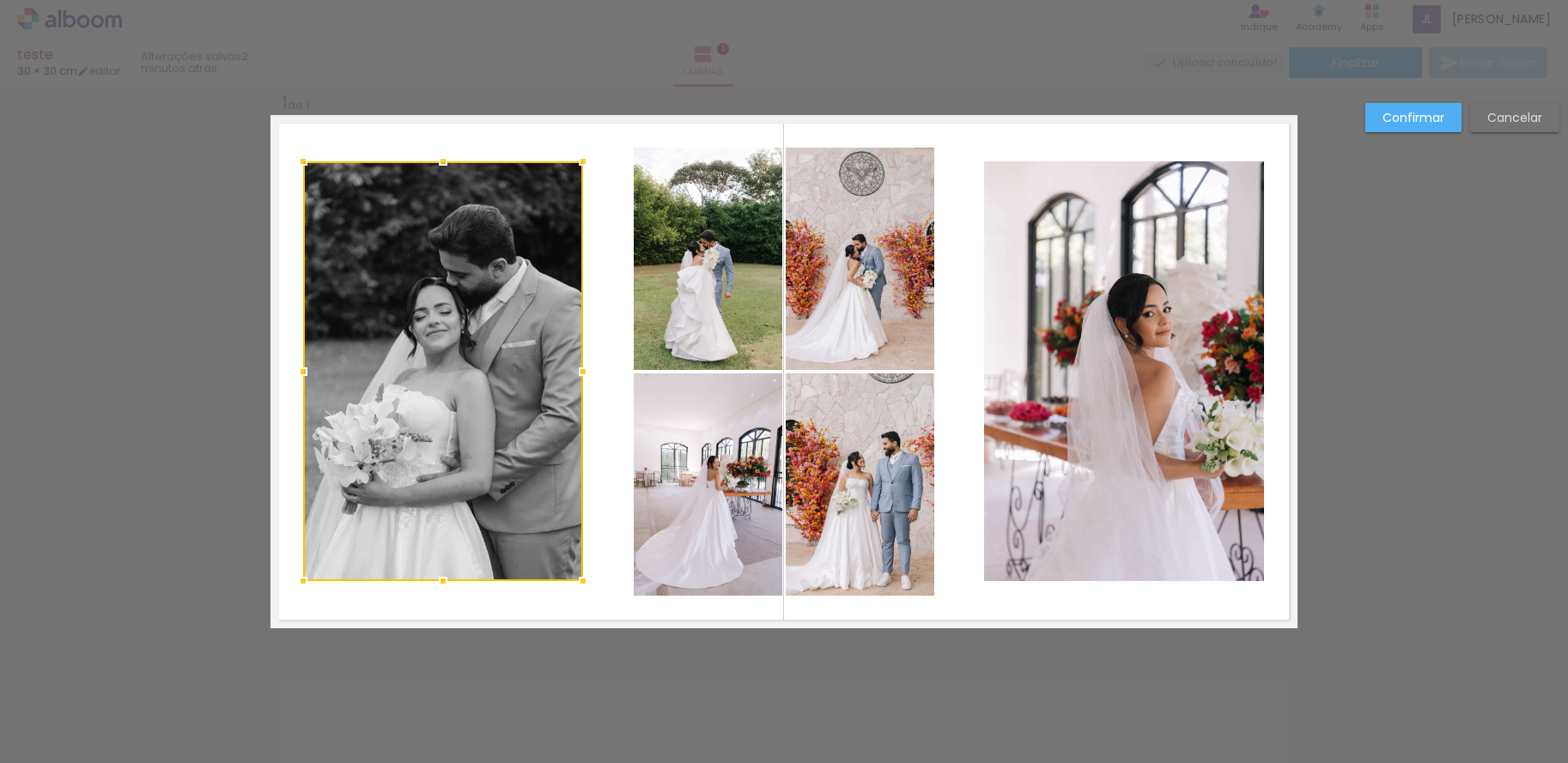
click at [553, 197] on div at bounding box center [443, 372] width 280 height 420
click at [0, 0] on slot "Cancelar" at bounding box center [0, 0] width 0 height 0
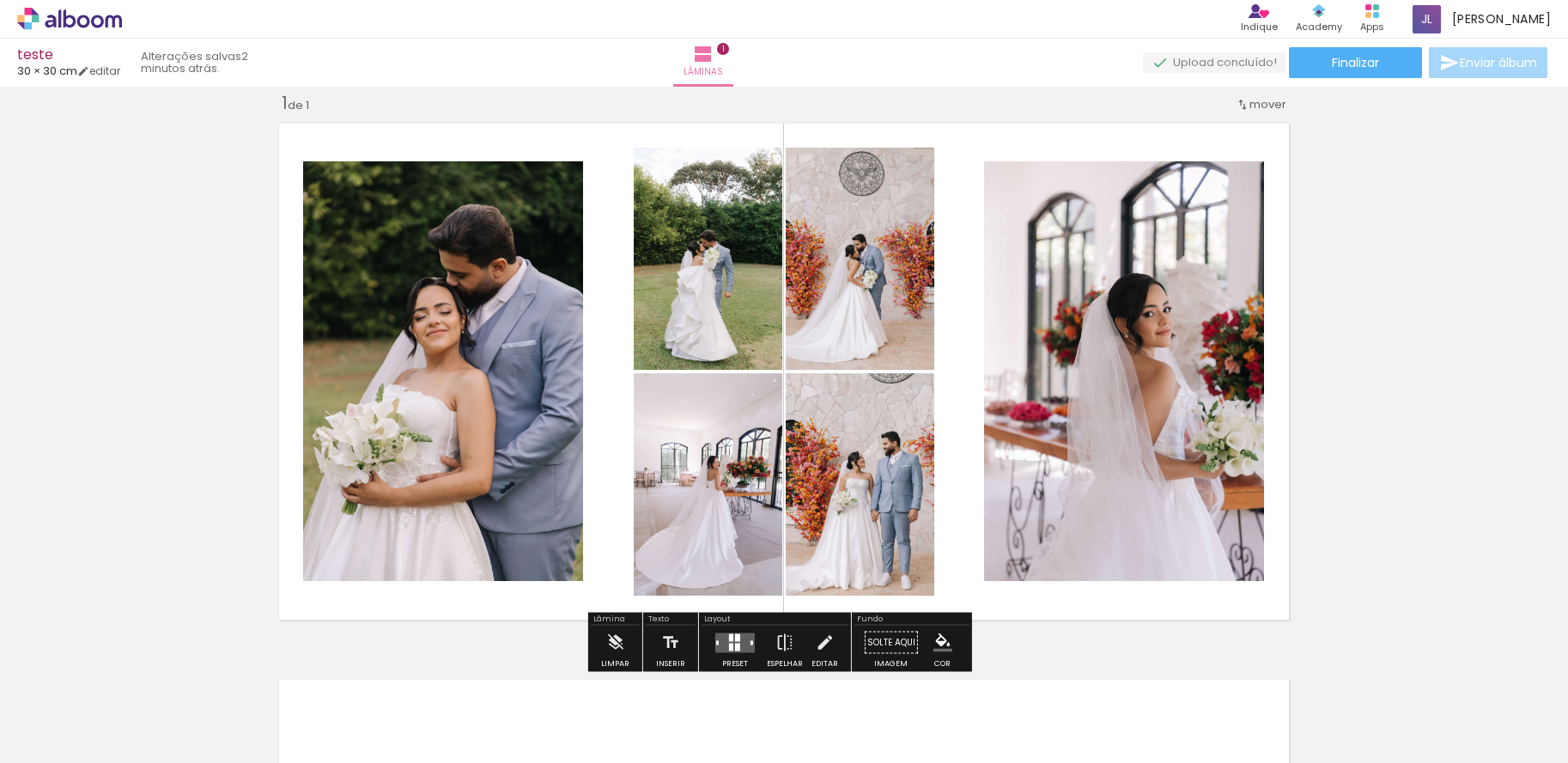
click at [721, 642] on quentale-layouter at bounding box center [735, 642] width 39 height 20
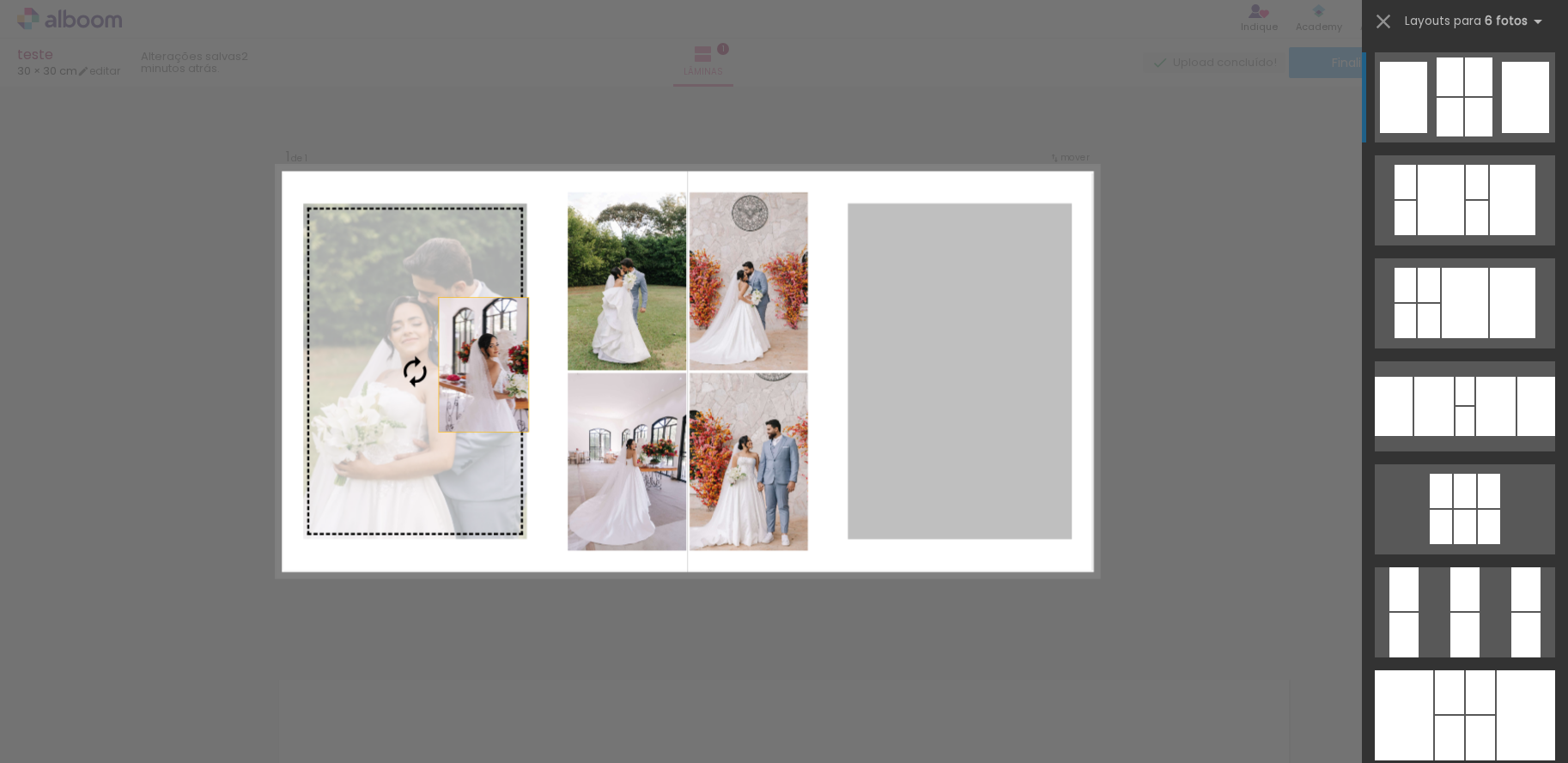
drag, startPoint x: 981, startPoint y: 332, endPoint x: 358, endPoint y: 363, distance: 623.8
click at [0, 0] on slot at bounding box center [0, 0] width 0 height 0
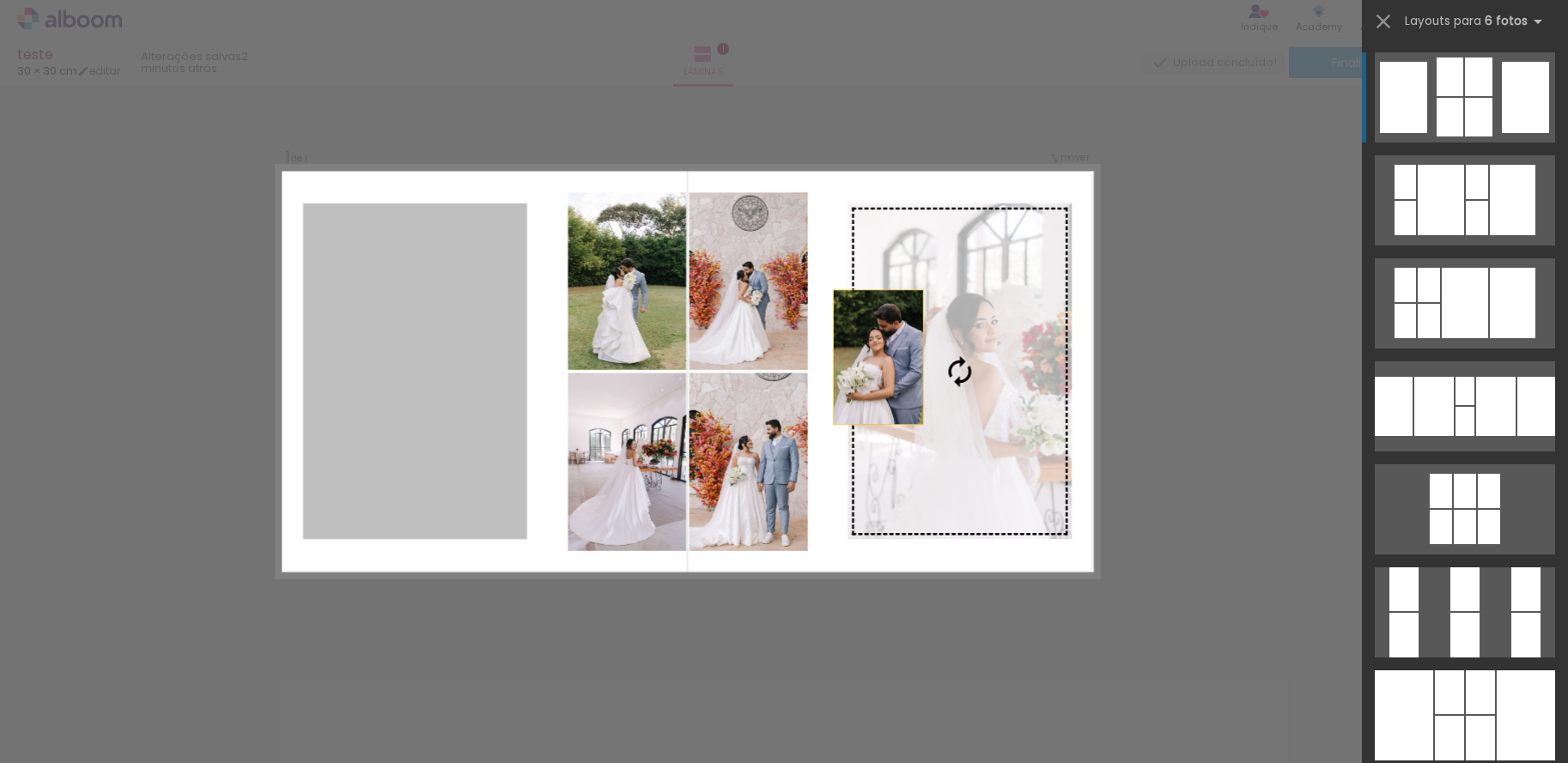
drag, startPoint x: 401, startPoint y: 363, endPoint x: 988, endPoint y: 354, distance: 587.1
click at [0, 0] on slot at bounding box center [0, 0] width 0 height 0
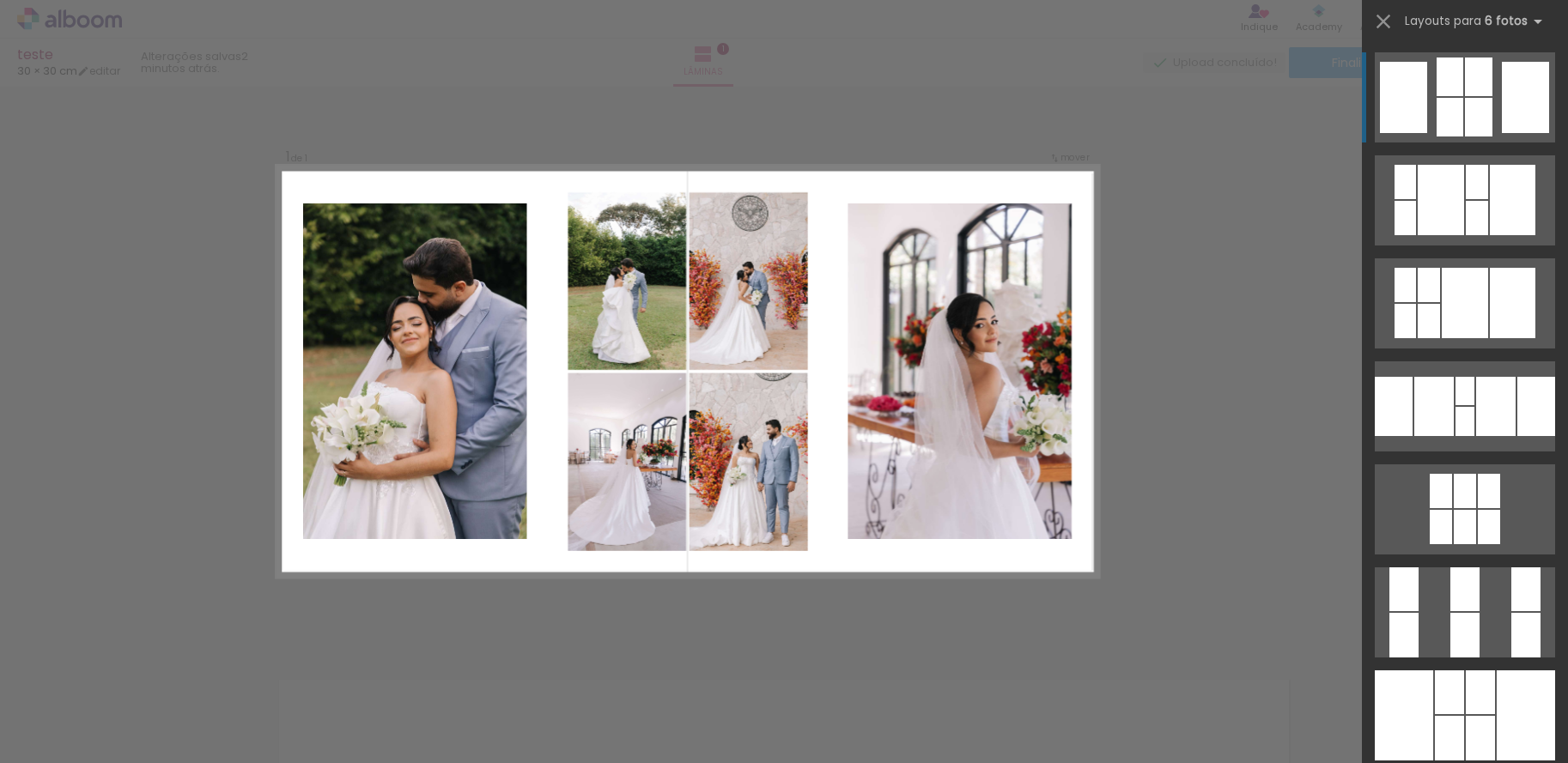
click at [988, 354] on quentale-photo at bounding box center [960, 372] width 224 height 336
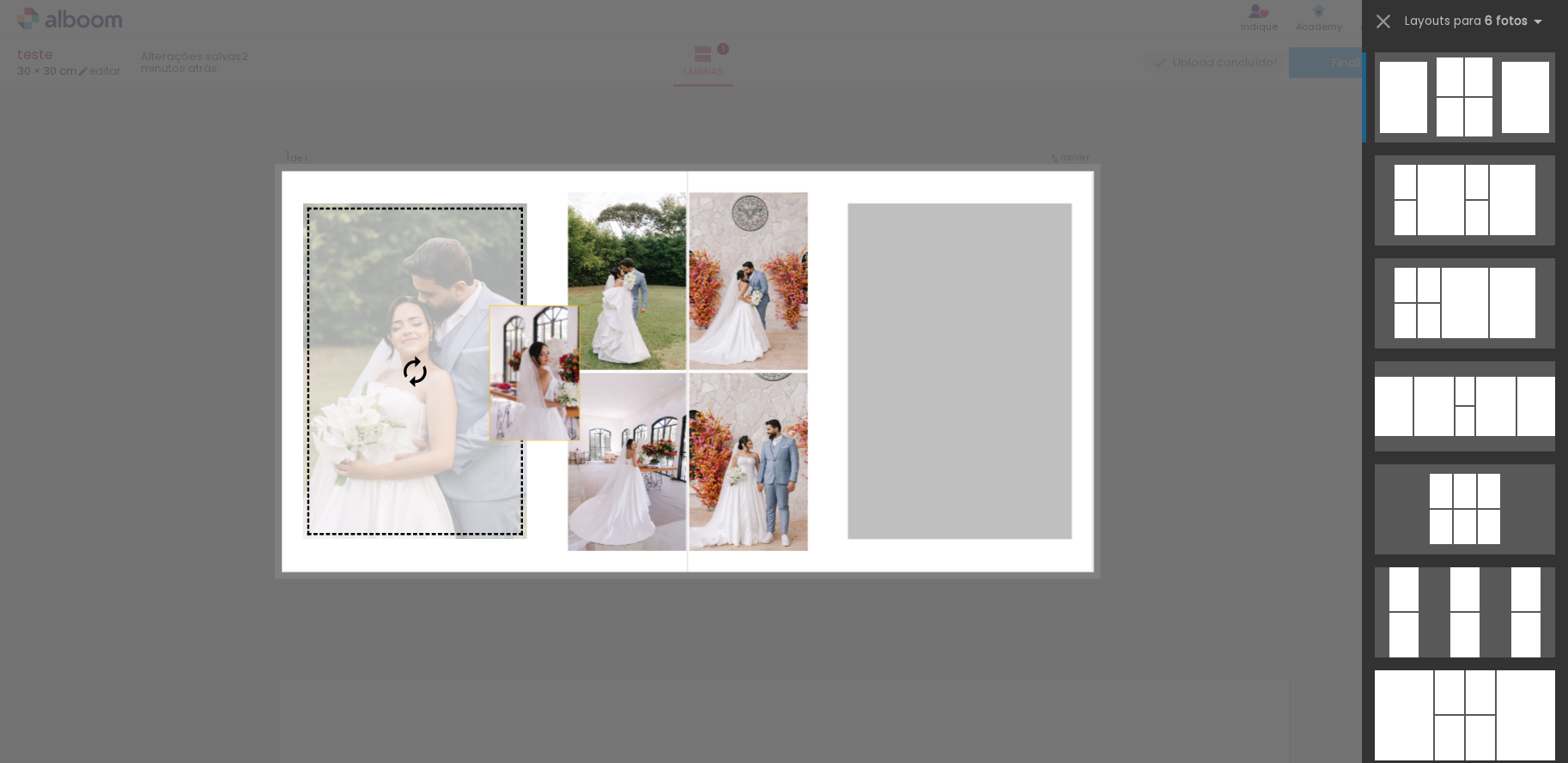
drag, startPoint x: 986, startPoint y: 352, endPoint x: 422, endPoint y: 374, distance: 564.4
click at [0, 0] on slot at bounding box center [0, 0] width 0 height 0
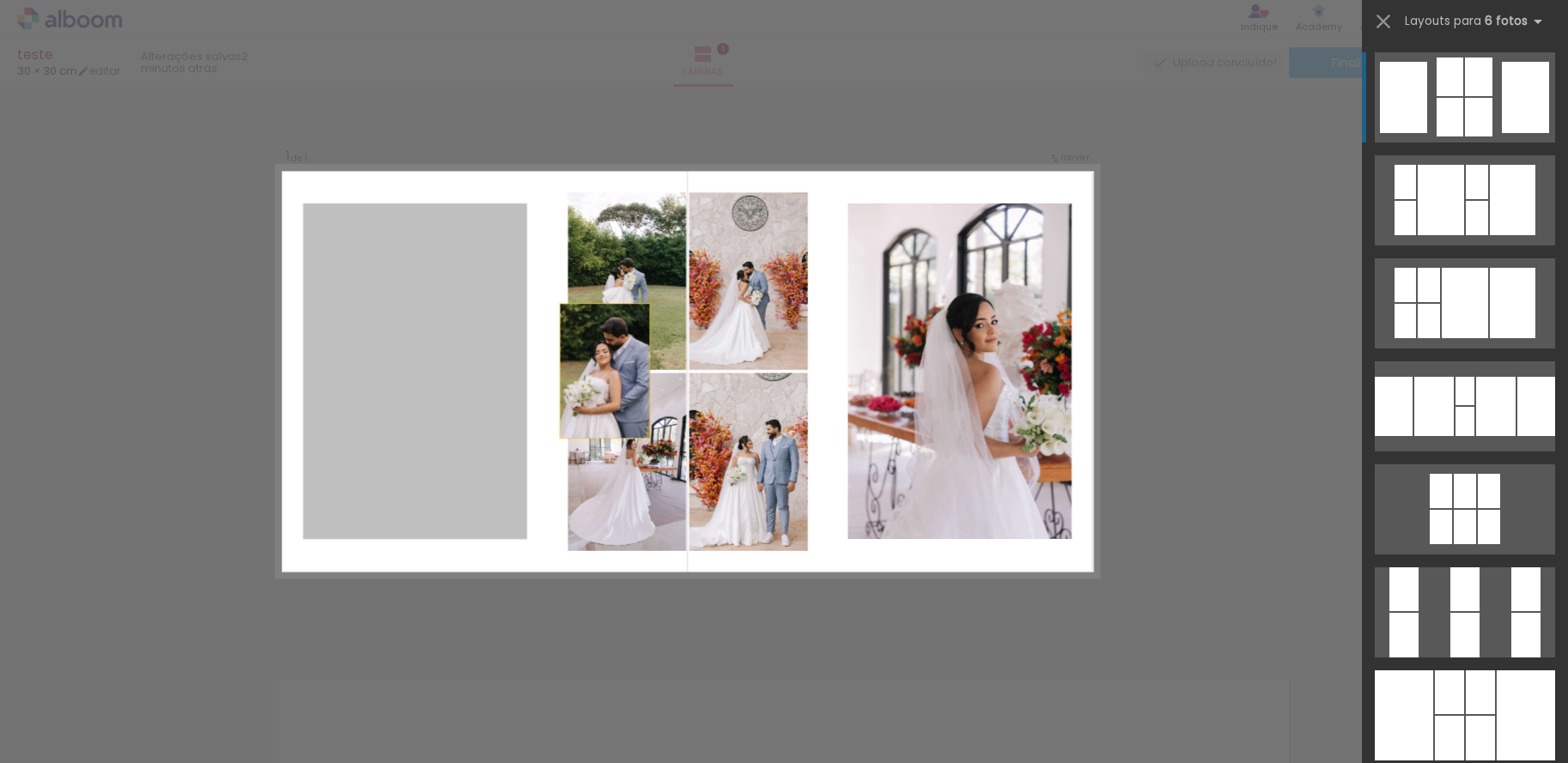
drag, startPoint x: 350, startPoint y: 363, endPoint x: 648, endPoint y: 371, distance: 298.1
click at [648, 371] on quentale-layouter at bounding box center [688, 371] width 822 height 410
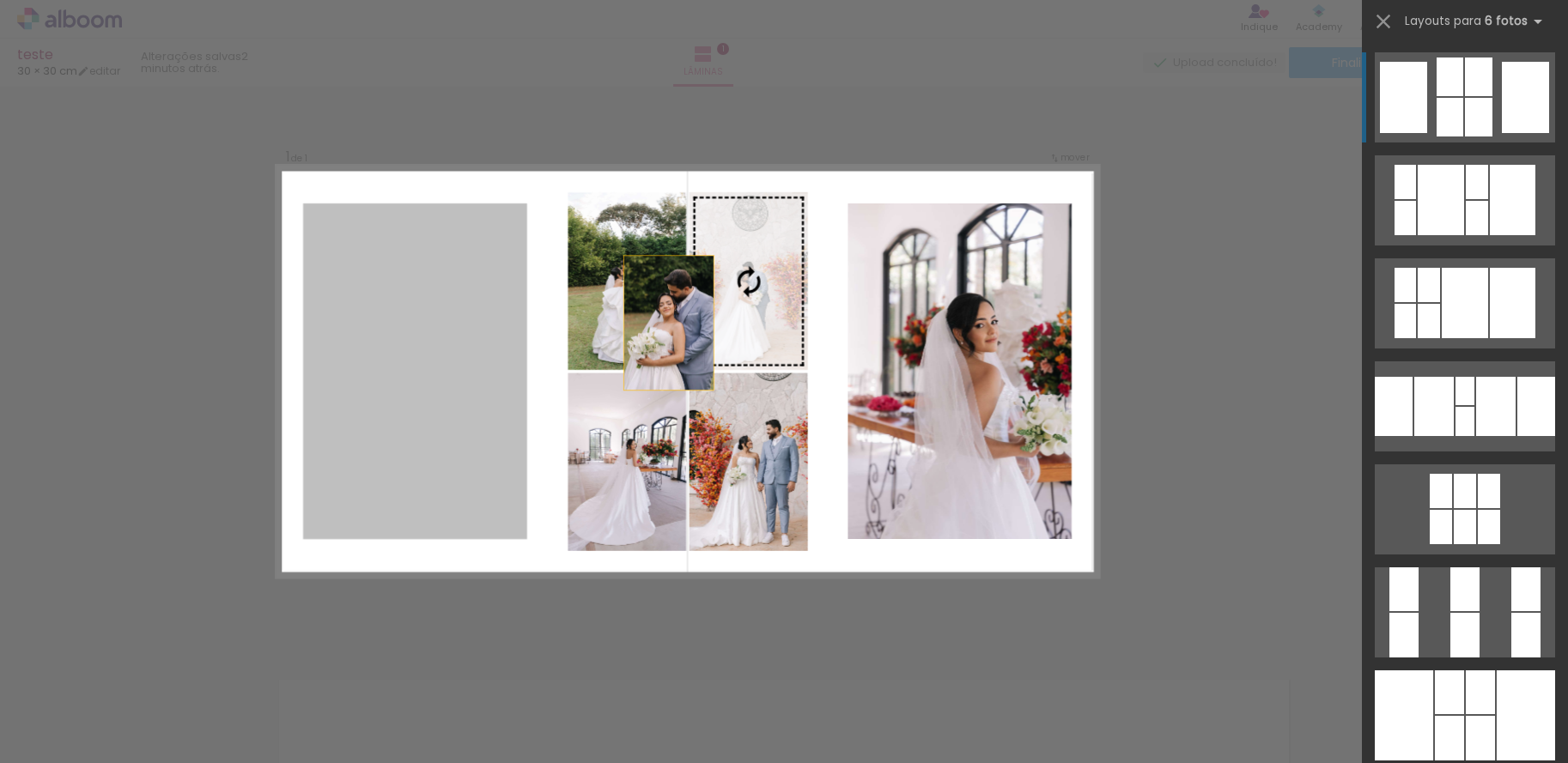
drag, startPoint x: 430, startPoint y: 348, endPoint x: 725, endPoint y: 311, distance: 297.3
click at [0, 0] on slot at bounding box center [0, 0] width 0 height 0
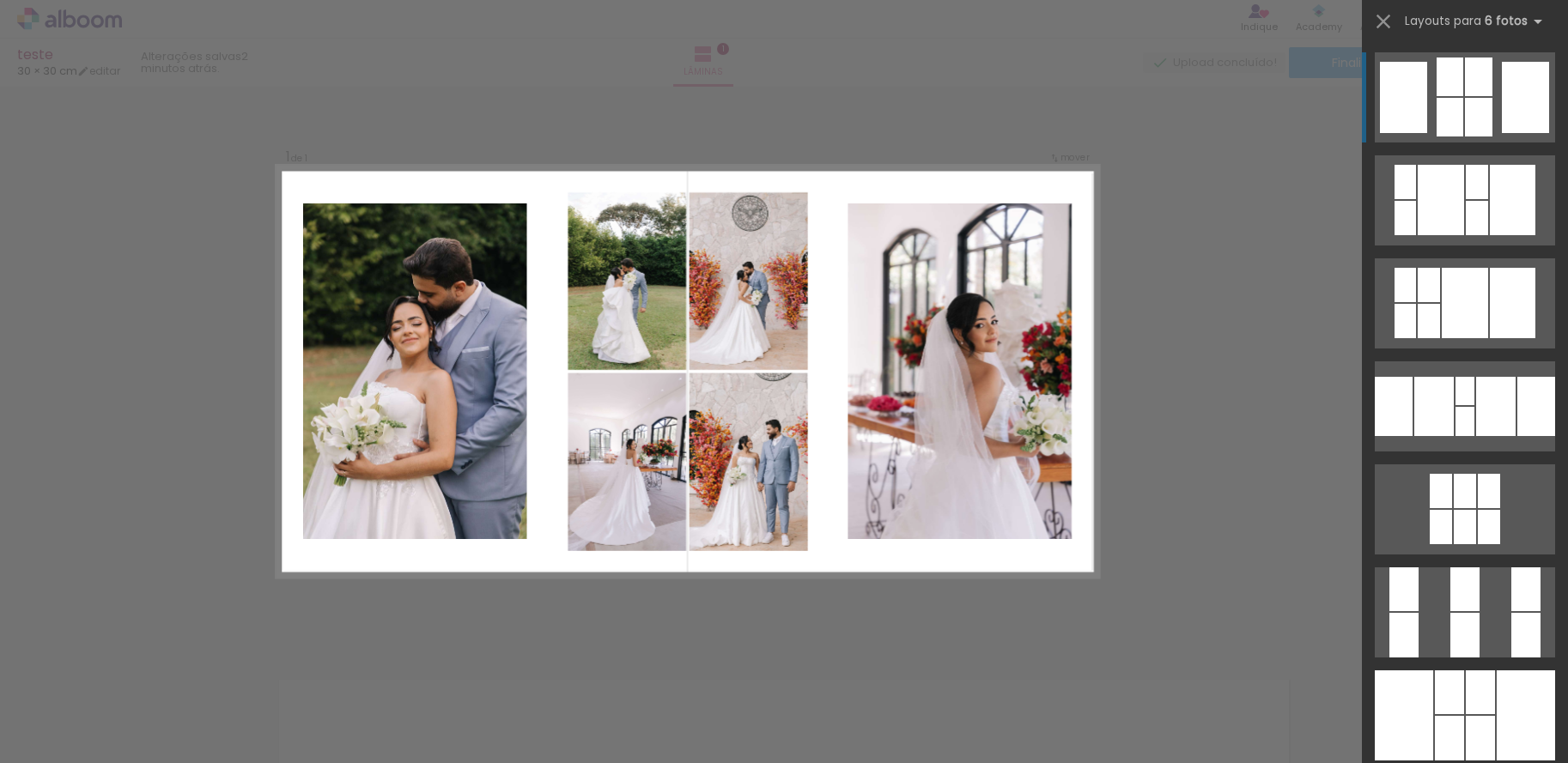
click at [492, 319] on quentale-photo at bounding box center [415, 372] width 224 height 336
click at [504, 198] on quentale-layouter at bounding box center [688, 371] width 822 height 410
click at [486, 226] on quentale-photo at bounding box center [415, 372] width 224 height 336
click at [478, 234] on quentale-photo at bounding box center [415, 372] width 224 height 336
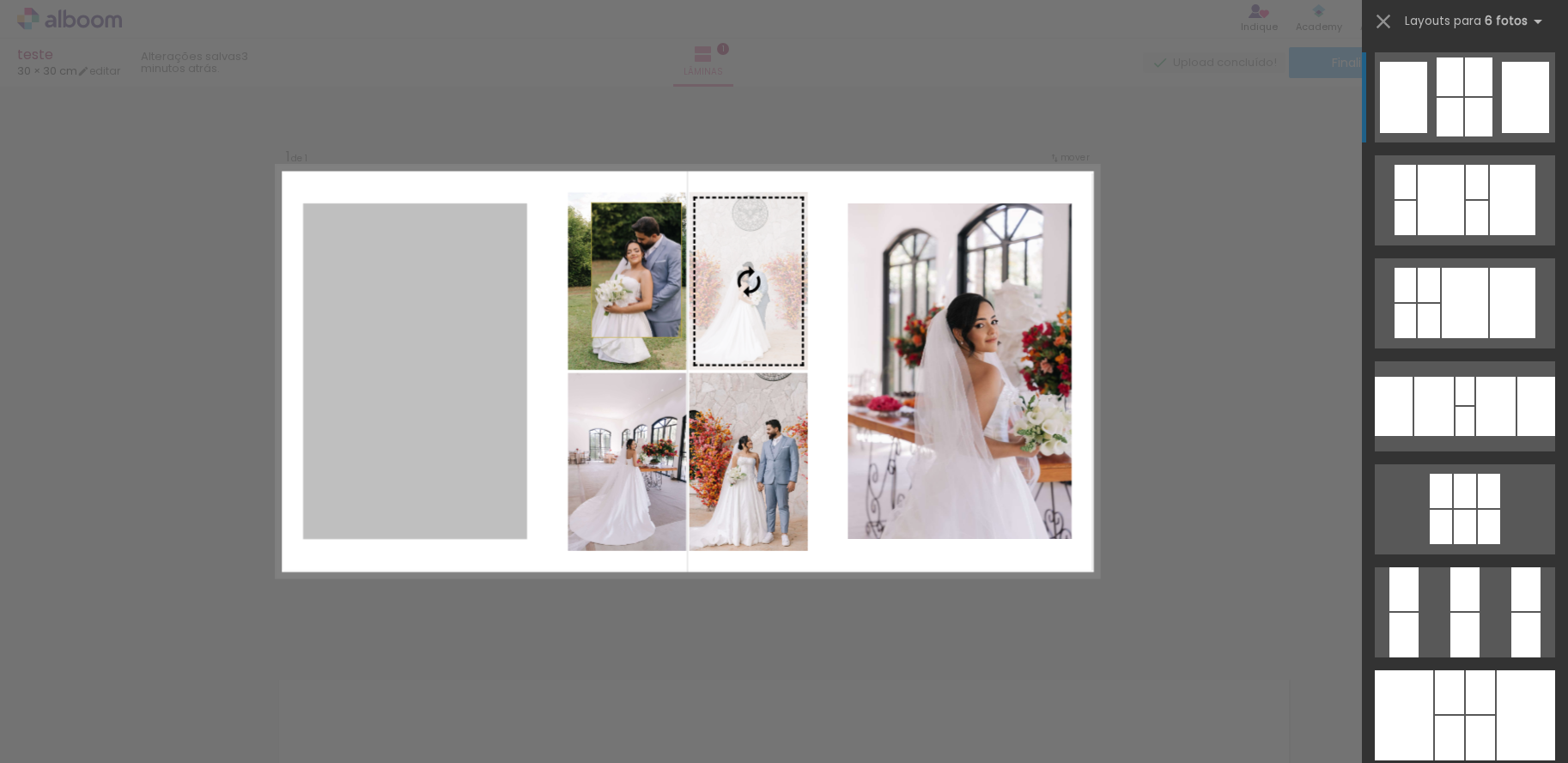
drag, startPoint x: 466, startPoint y: 246, endPoint x: 685, endPoint y: 245, distance: 219.0
click at [0, 0] on slot at bounding box center [0, 0] width 0 height 0
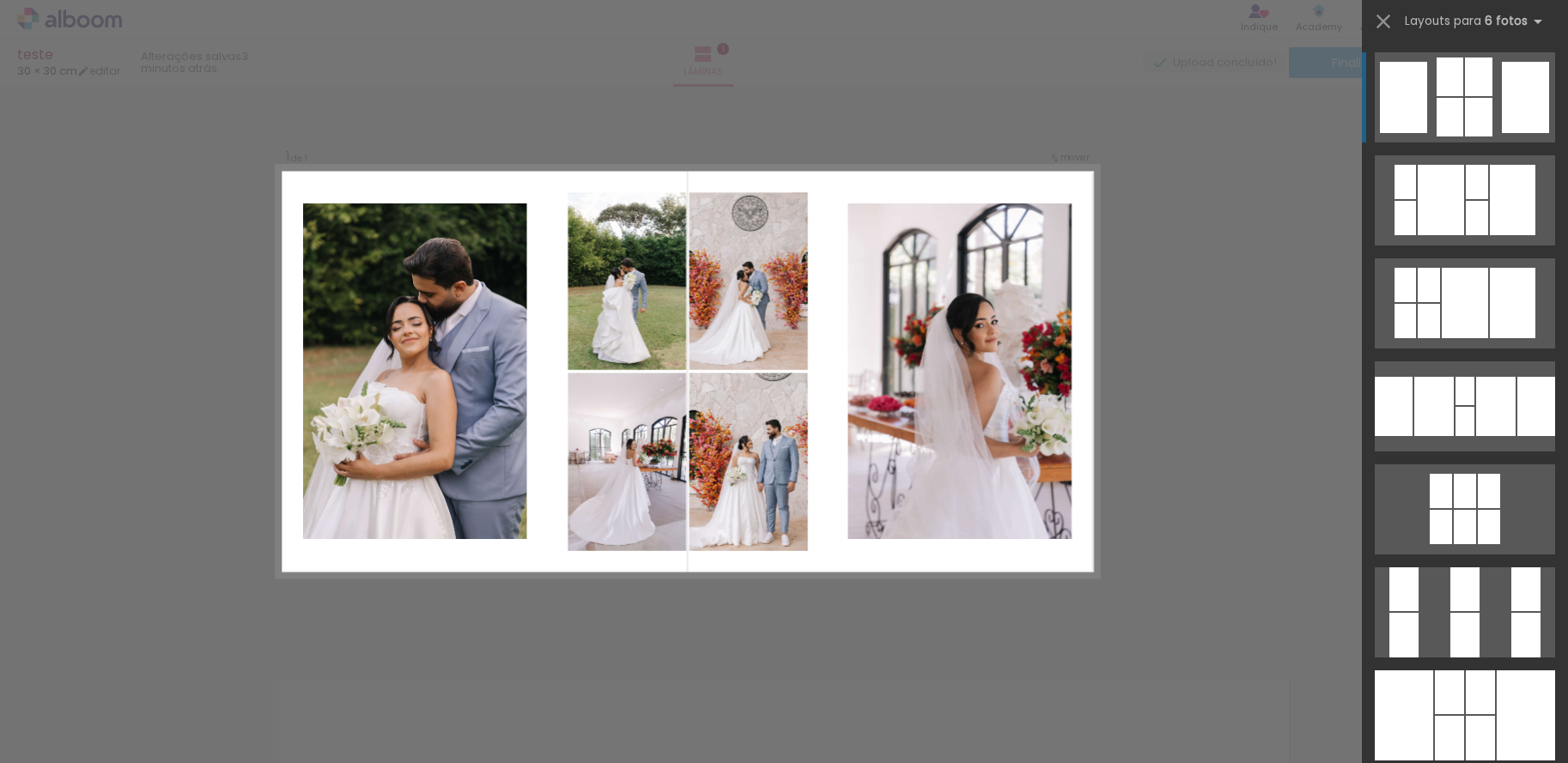
click at [746, 253] on quentale-photo at bounding box center [748, 281] width 118 height 178
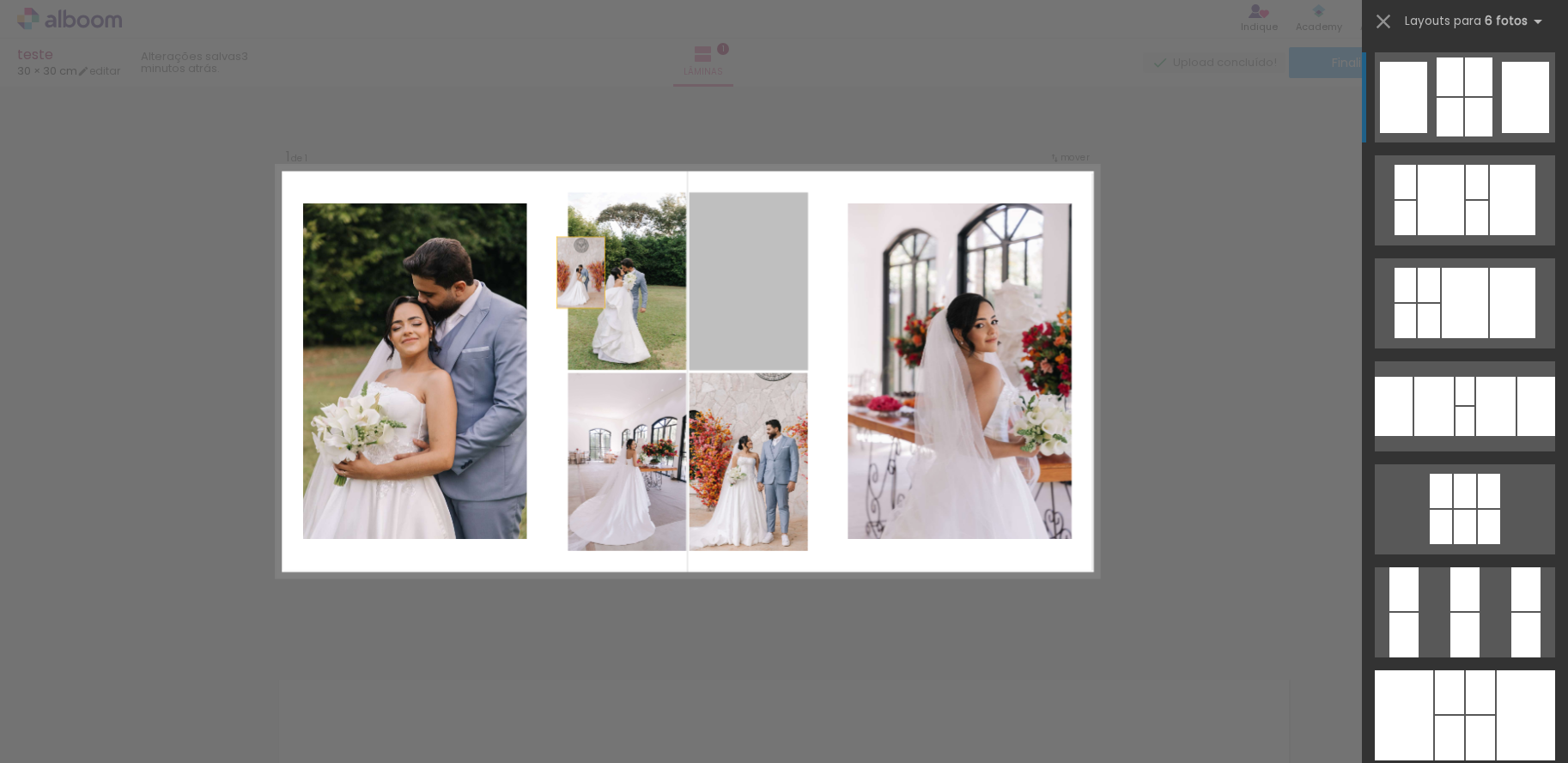
drag, startPoint x: 746, startPoint y: 254, endPoint x: 555, endPoint y: 273, distance: 191.9
click at [555, 273] on quentale-layouter at bounding box center [688, 371] width 822 height 410
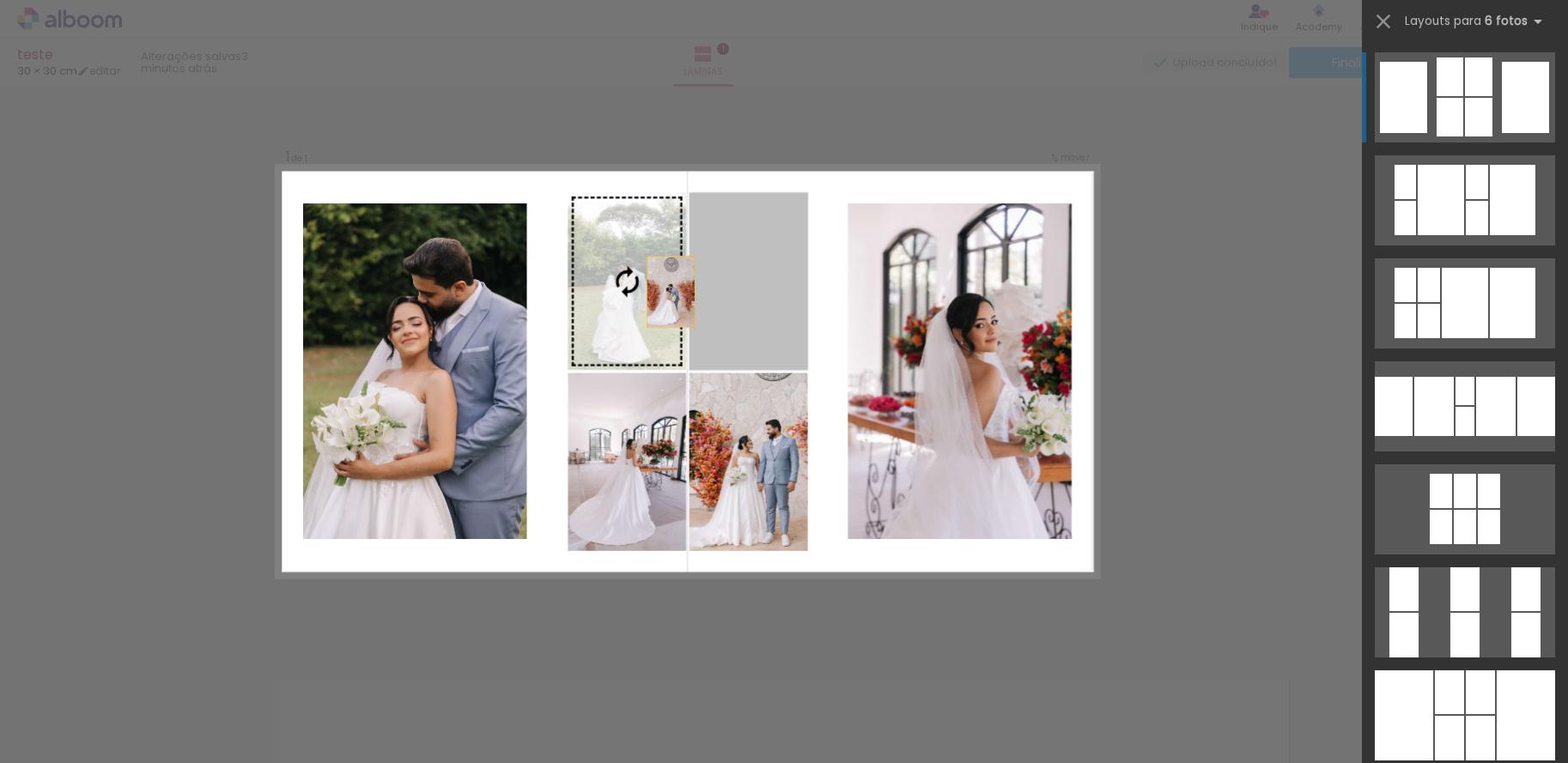
drag, startPoint x: 704, startPoint y: 279, endPoint x: 634, endPoint y: 298, distance: 72.5
click at [0, 0] on slot at bounding box center [0, 0] width 0 height 0
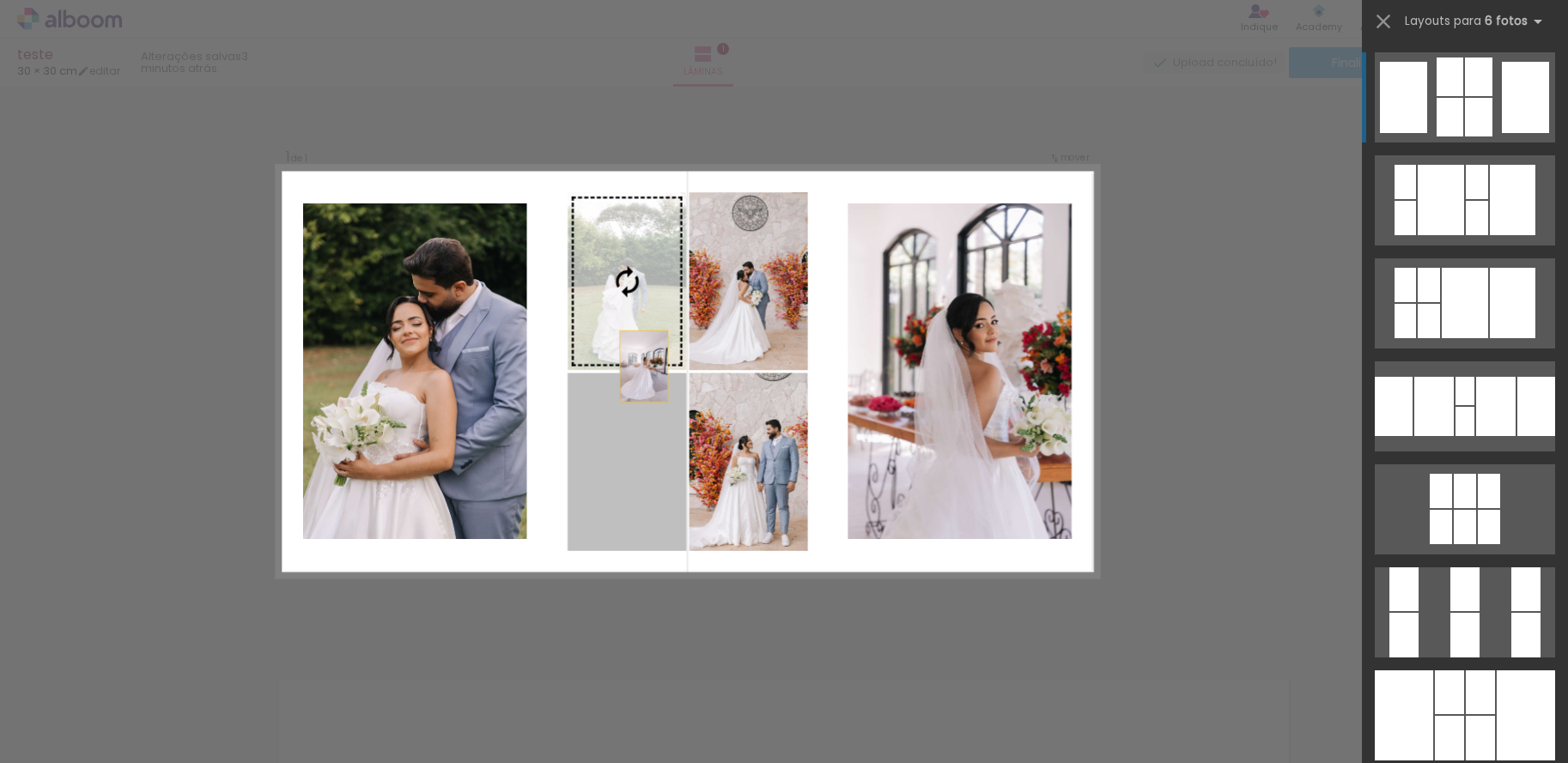
drag, startPoint x: 612, startPoint y: 453, endPoint x: 641, endPoint y: 342, distance: 114.7
click at [0, 0] on slot at bounding box center [0, 0] width 0 height 0
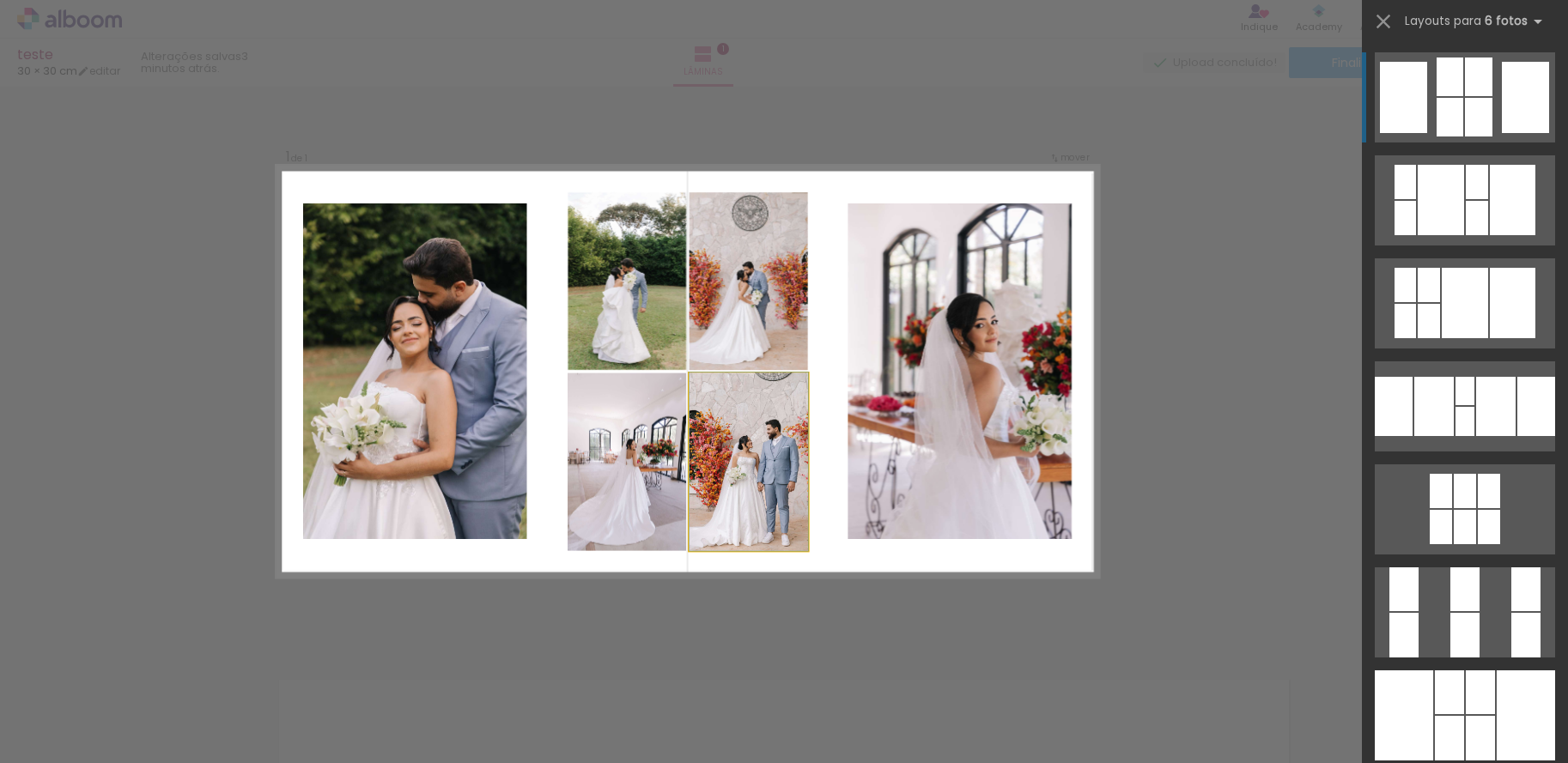
drag, startPoint x: 732, startPoint y: 452, endPoint x: 728, endPoint y: 326, distance: 126.1
click at [0, 0] on slot at bounding box center [0, 0] width 0 height 0
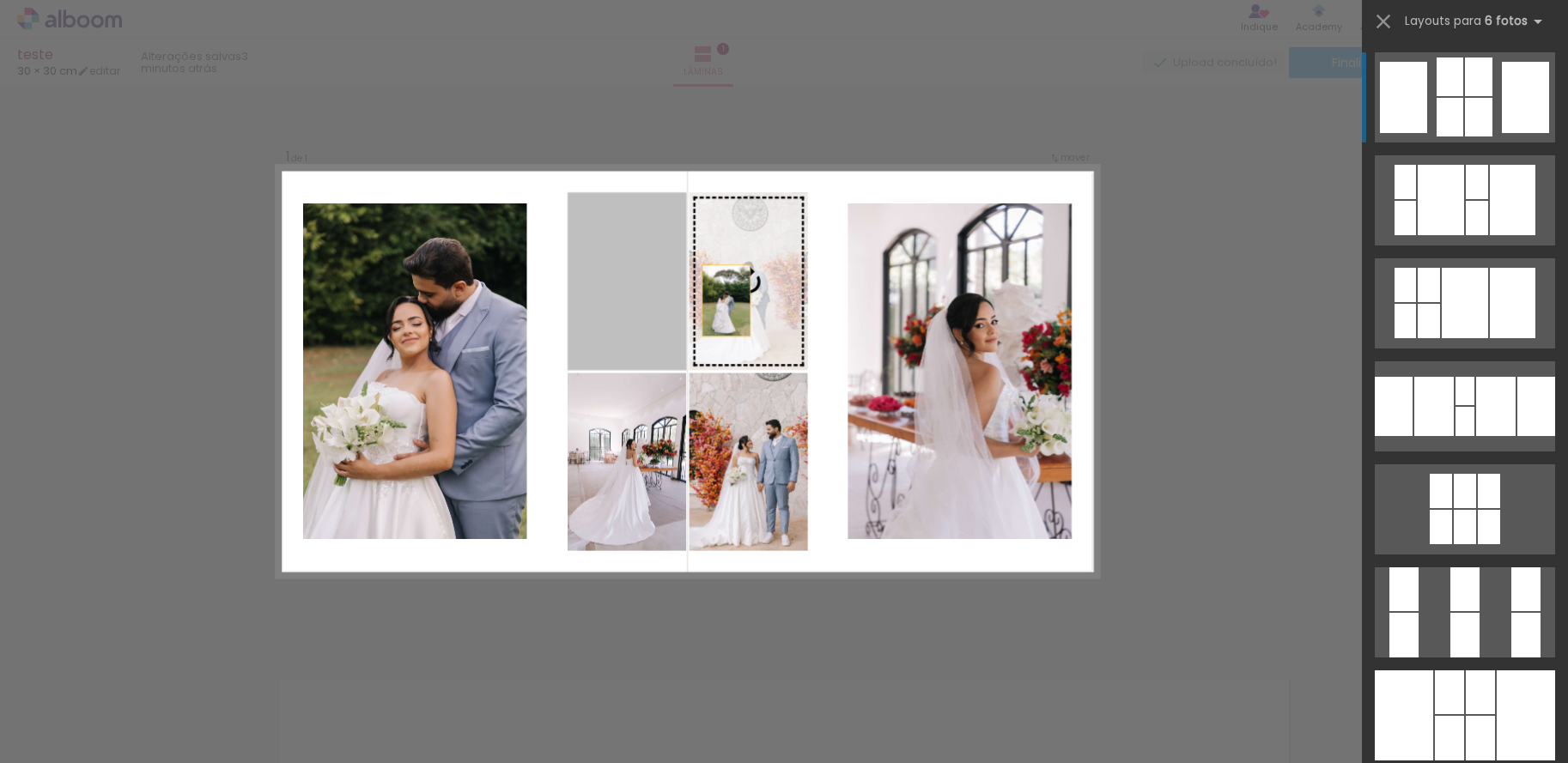
drag, startPoint x: 632, startPoint y: 312, endPoint x: 745, endPoint y: 305, distance: 113.2
click at [0, 0] on slot at bounding box center [0, 0] width 0 height 0
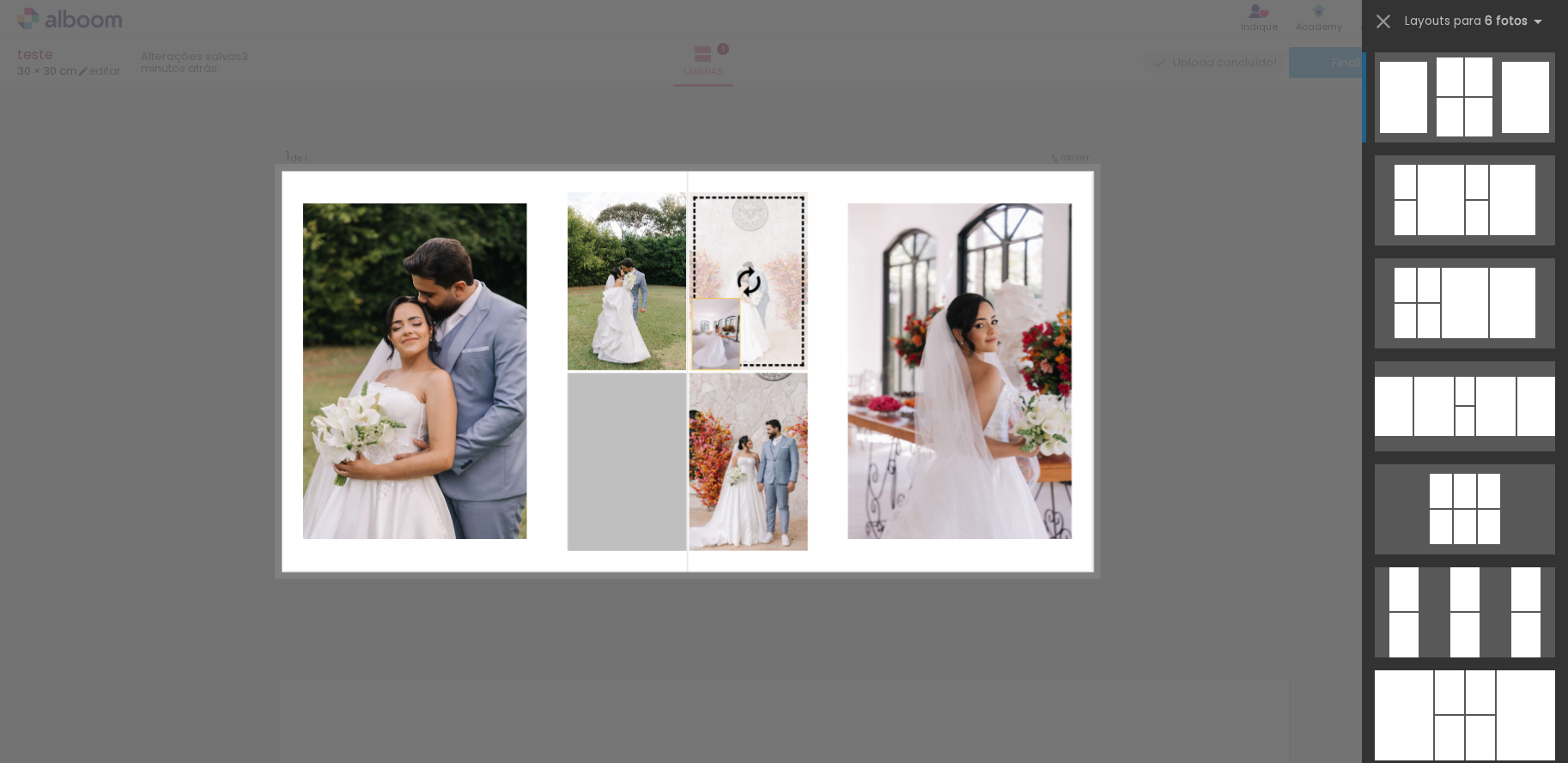
drag, startPoint x: 624, startPoint y: 459, endPoint x: 741, endPoint y: 291, distance: 204.7
click at [0, 0] on slot at bounding box center [0, 0] width 0 height 0
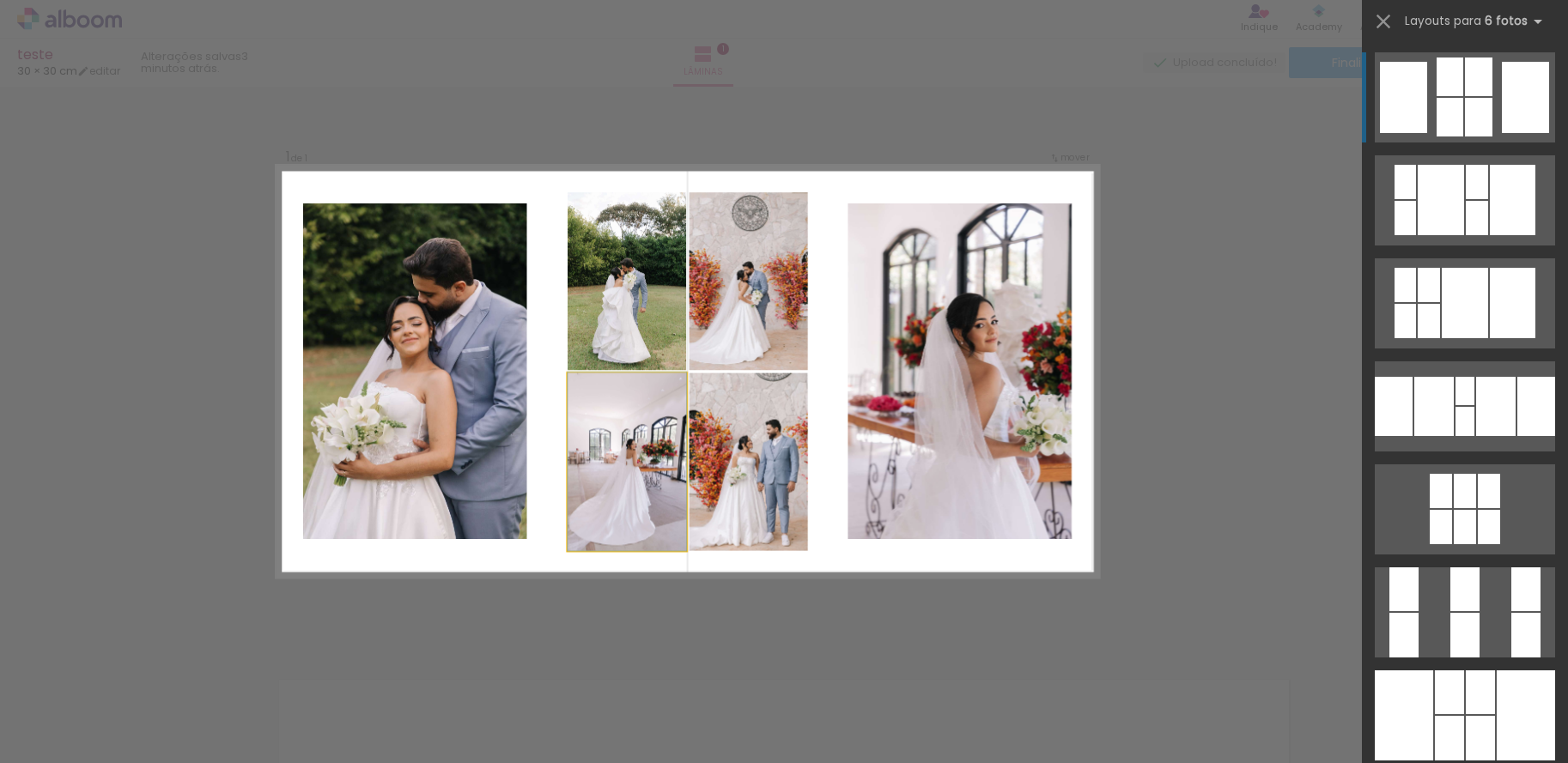
drag, startPoint x: 639, startPoint y: 427, endPoint x: 626, endPoint y: 311, distance: 116.7
click at [0, 0] on slot at bounding box center [0, 0] width 0 height 0
click at [760, 109] on div "Confirmar Cancelar" at bounding box center [784, 642] width 1568 height 1154
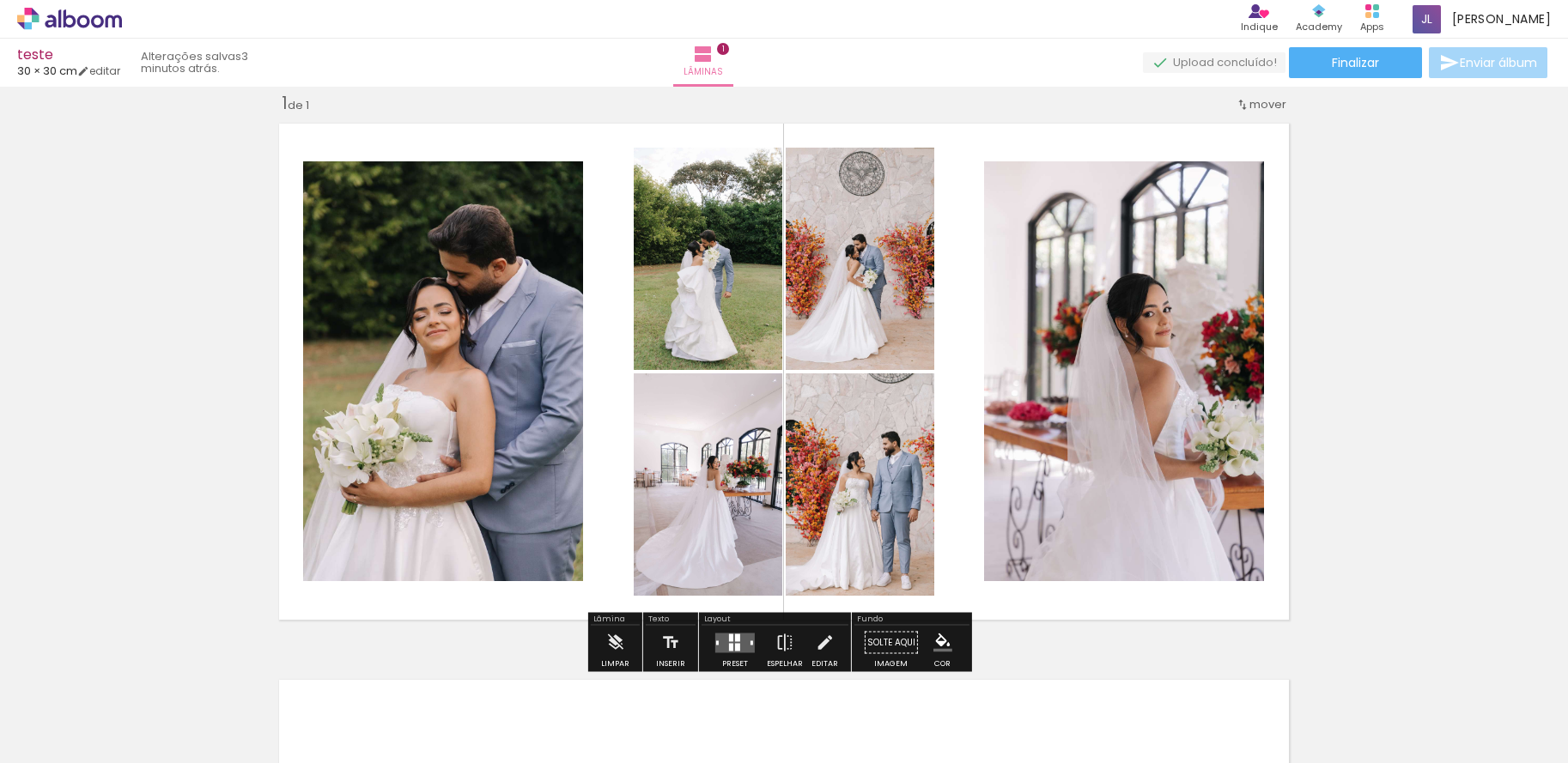
click at [1250, 100] on span "mover" at bounding box center [1268, 104] width 37 height 17
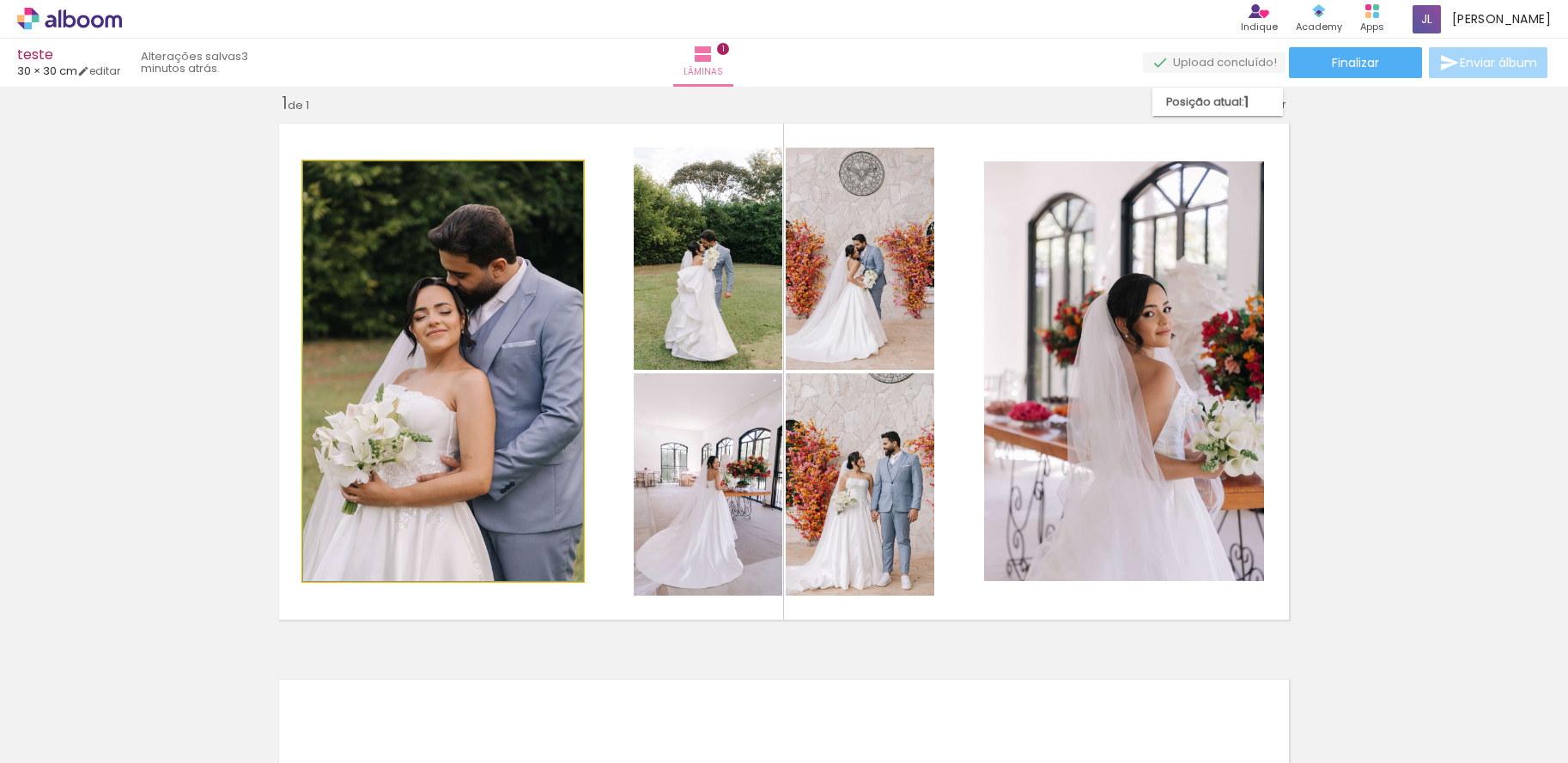
click at [494, 300] on quentale-photo at bounding box center [443, 372] width 280 height 420
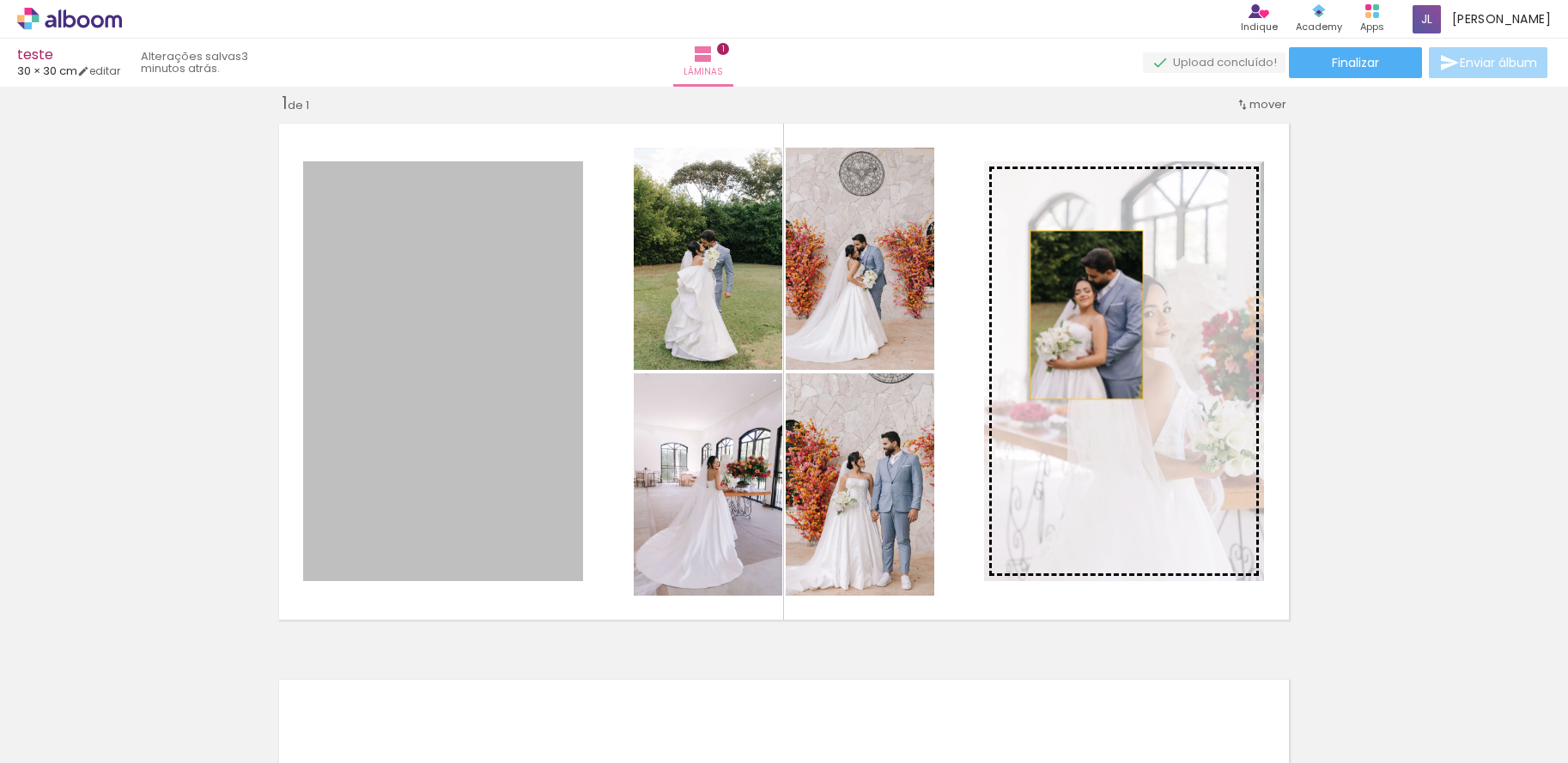
drag, startPoint x: 461, startPoint y: 300, endPoint x: 1081, endPoint y: 315, distance: 620.2
click at [0, 0] on slot at bounding box center [0, 0] width 0 height 0
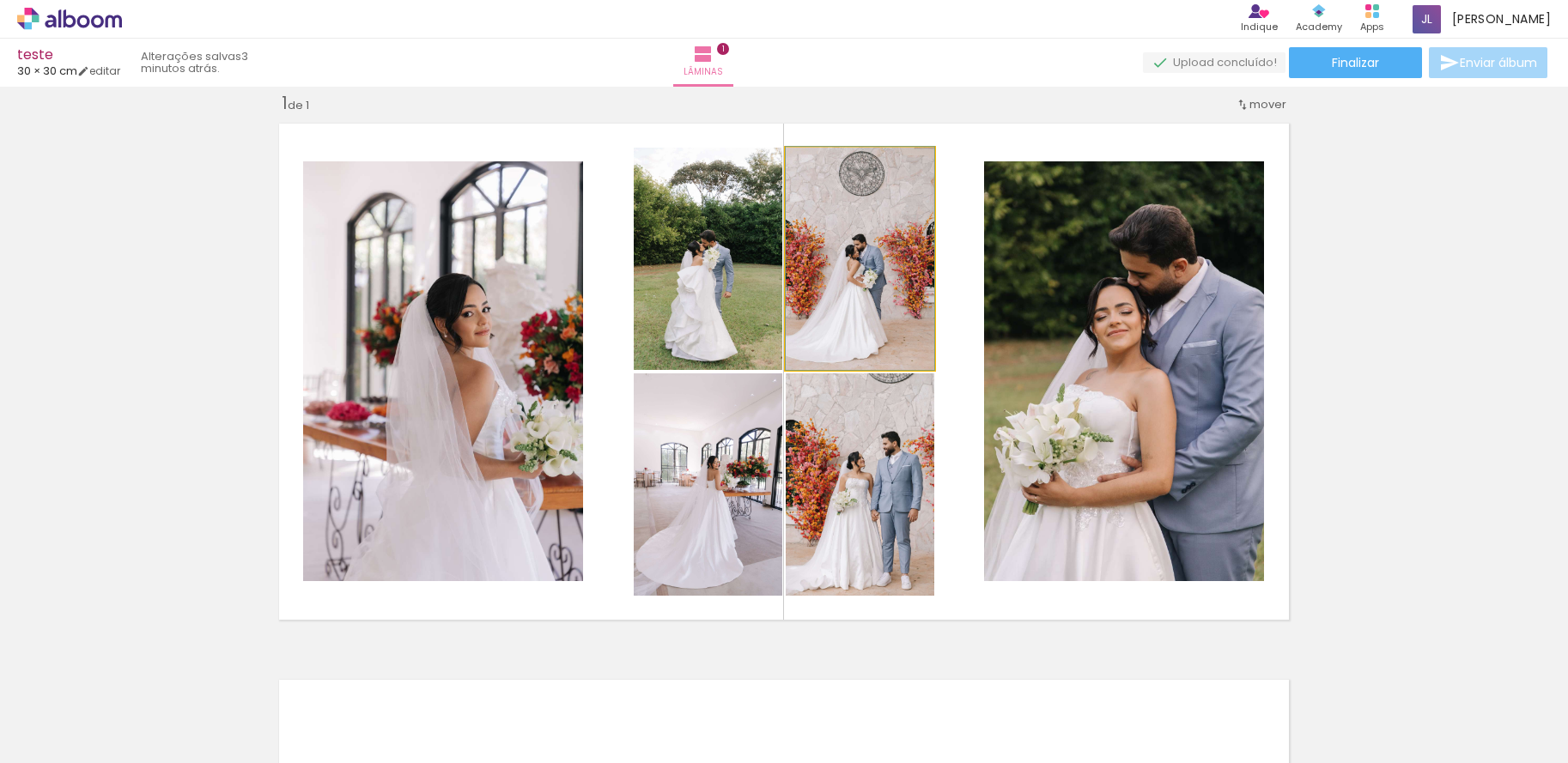
type paper-slider "100"
click at [819, 172] on div at bounding box center [826, 166] width 16 height 16
